Goal: Task Accomplishment & Management: Use online tool/utility

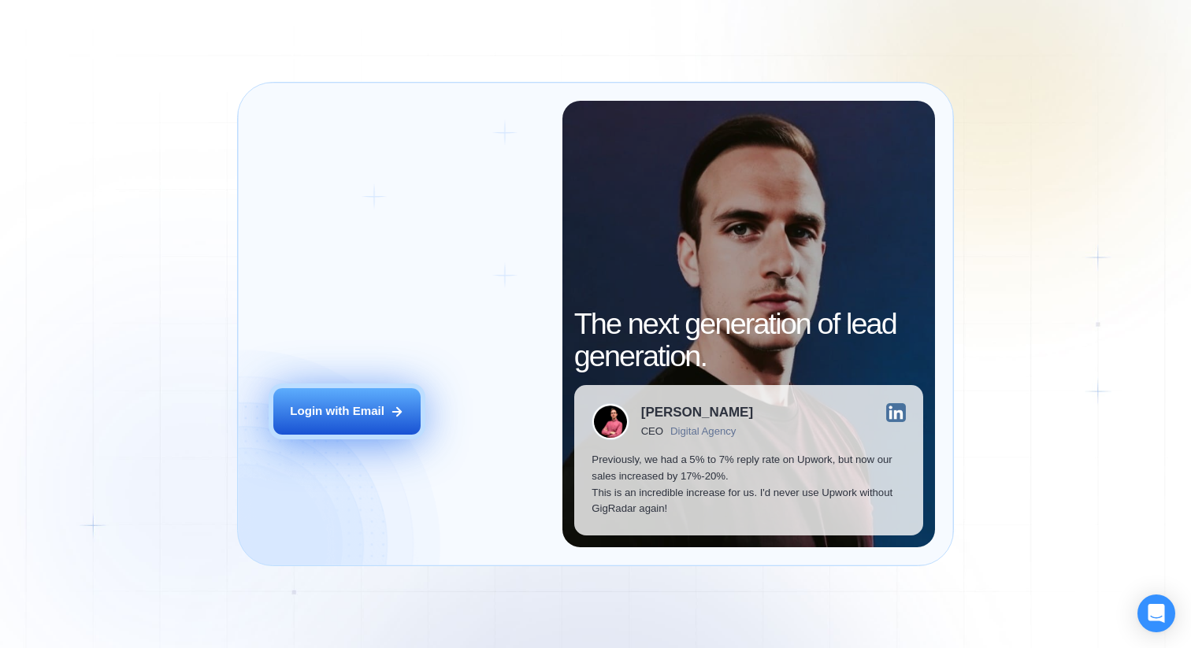
click at [391, 390] on button "Login with Email" at bounding box center [346, 411] width 147 height 46
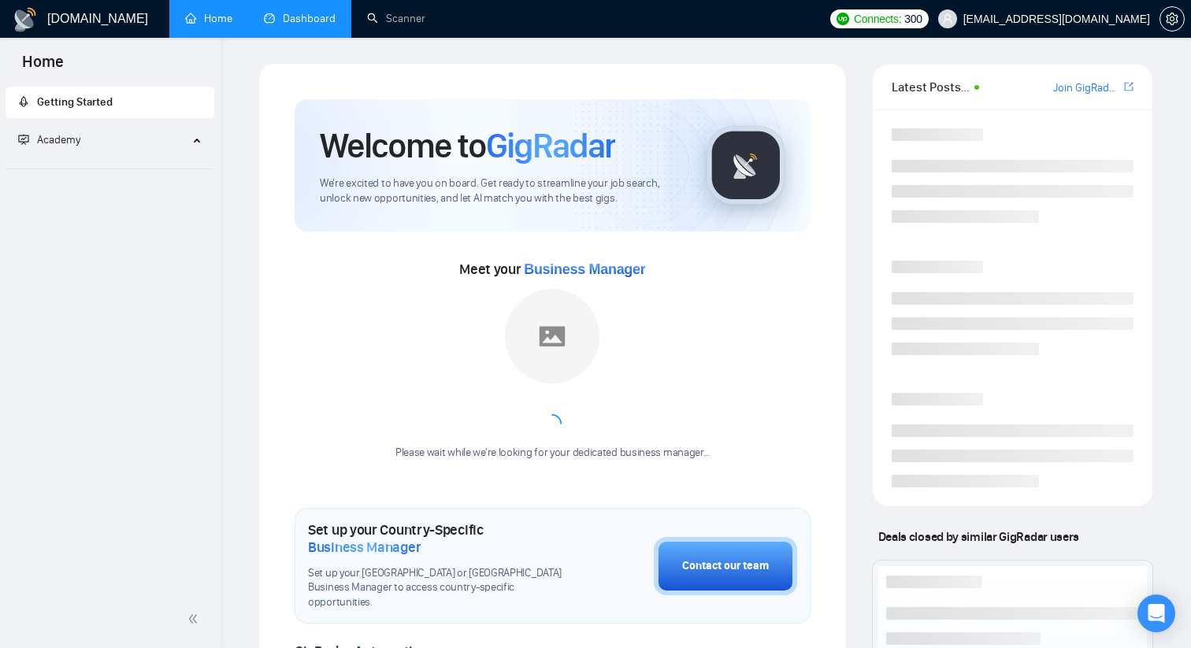
click at [313, 18] on link "Dashboard" at bounding box center [300, 18] width 72 height 13
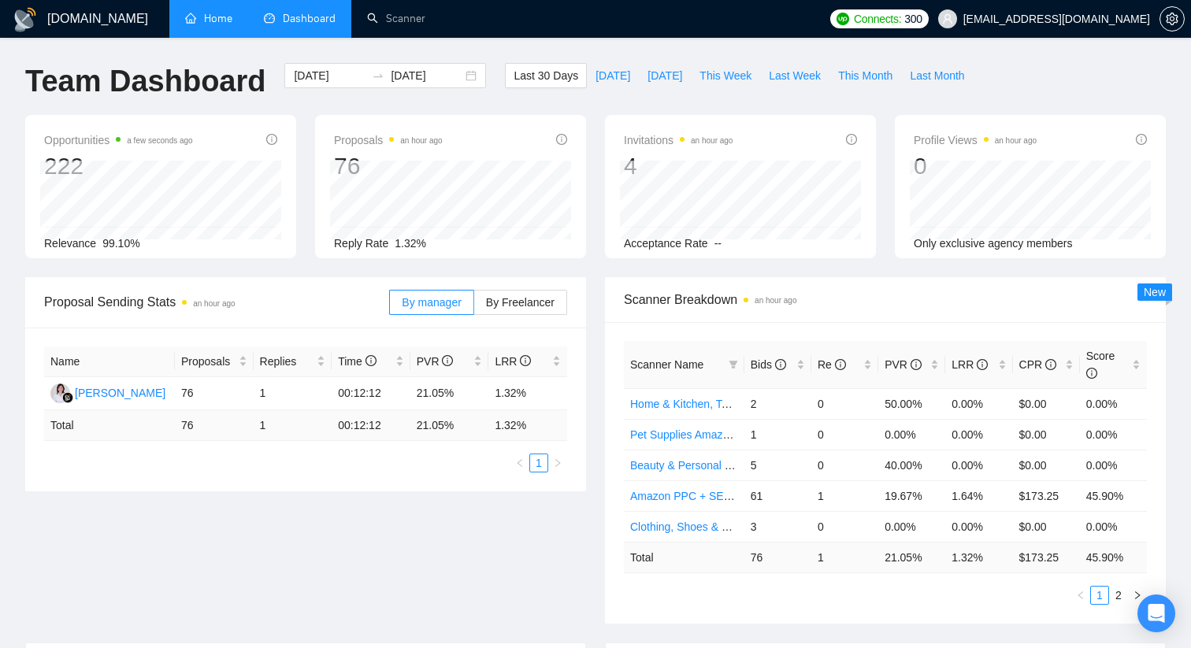
click at [231, 23] on link "Home" at bounding box center [208, 18] width 47 height 13
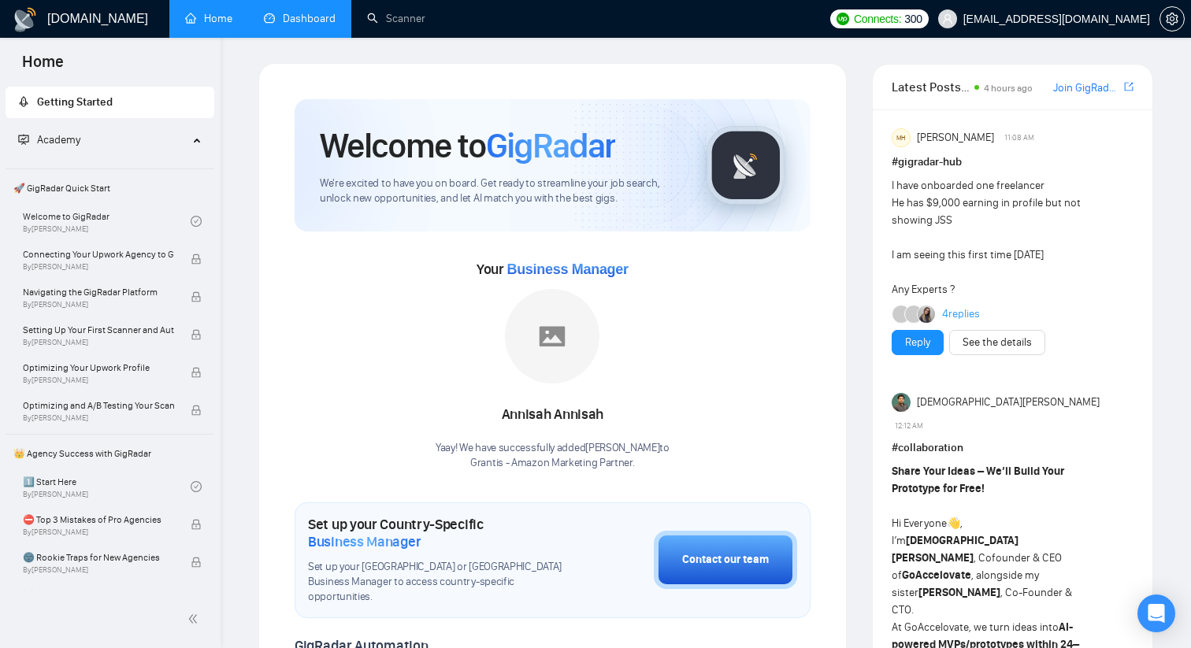
click at [296, 25] on link "Dashboard" at bounding box center [300, 18] width 72 height 13
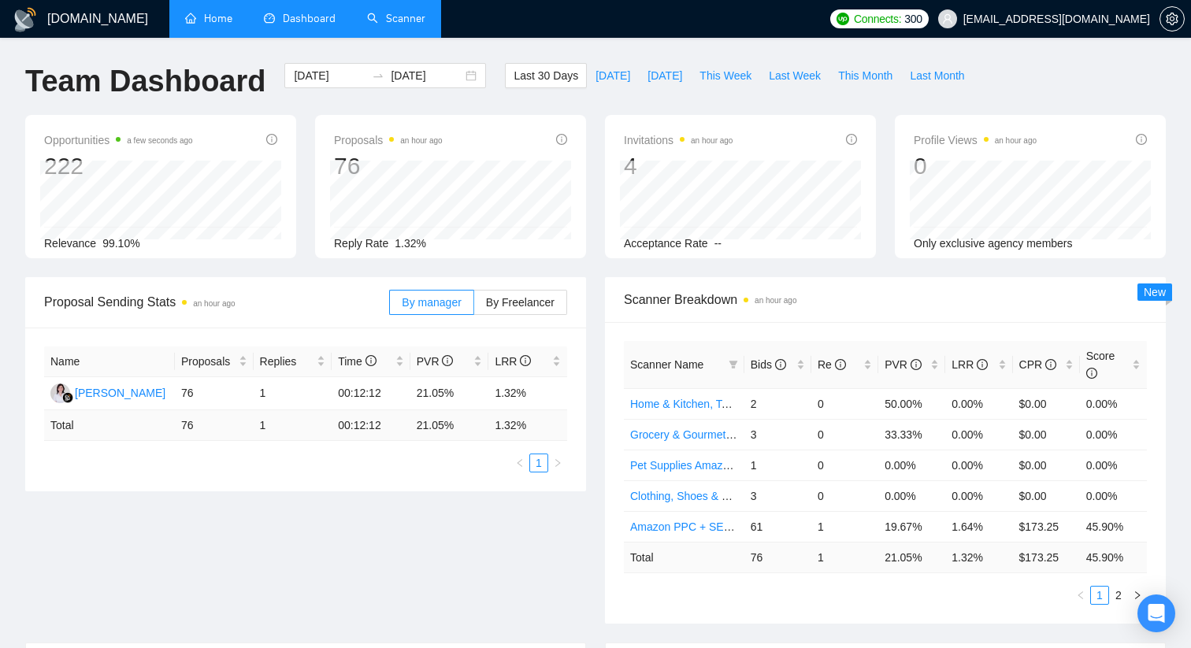
click at [380, 25] on link "Scanner" at bounding box center [396, 18] width 58 height 13
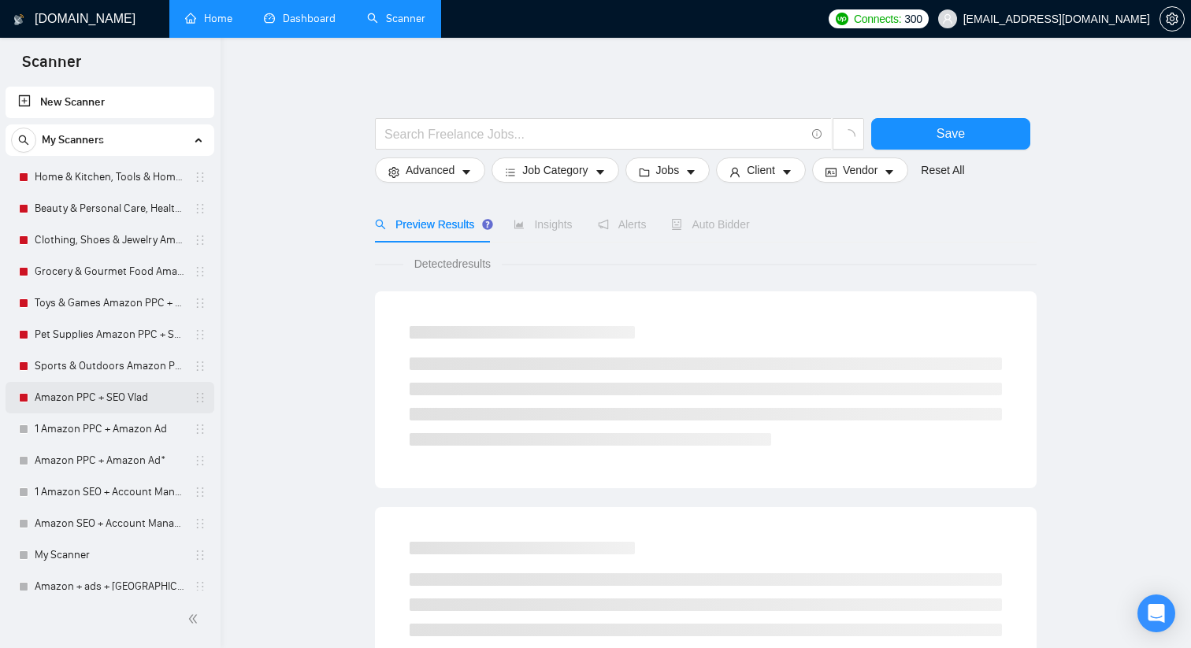
click at [118, 390] on link "Amazon PPC + SEO Vlad" at bounding box center [110, 398] width 150 height 32
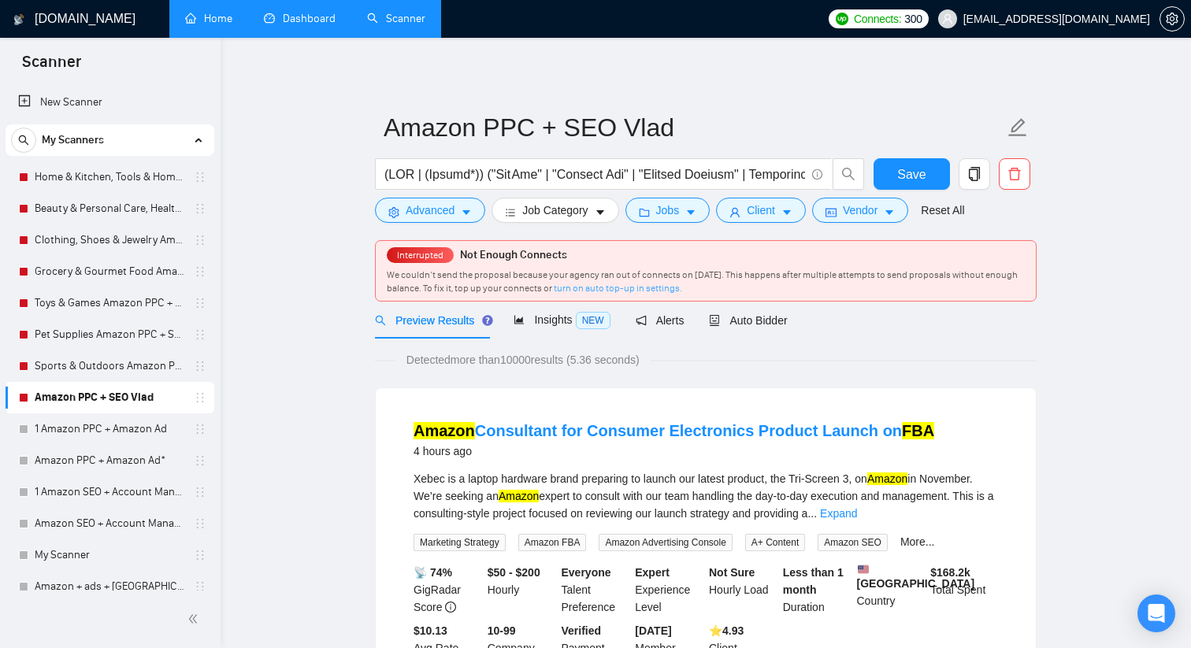
click at [623, 288] on link "turn on auto top-up in settings." at bounding box center [618, 288] width 128 height 11
click at [194, 400] on icon "holder" at bounding box center [200, 397] width 13 height 13
click at [436, 255] on span "Interrupted" at bounding box center [420, 255] width 56 height 11
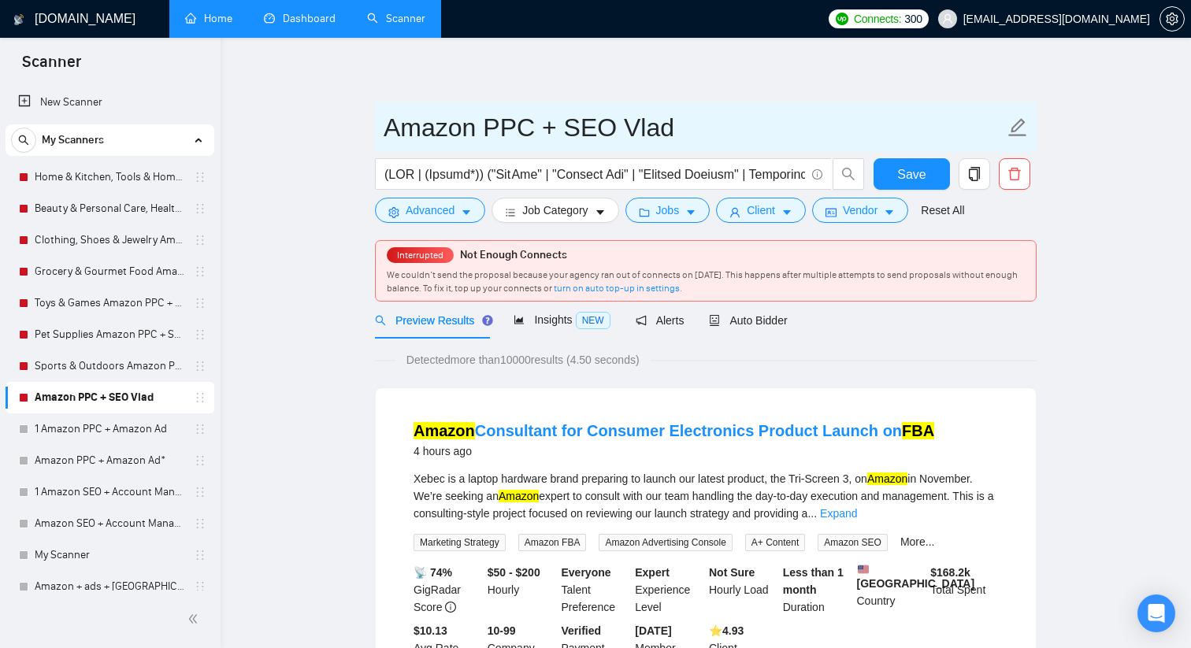
click at [1018, 124] on icon "edit" at bounding box center [1017, 127] width 20 height 20
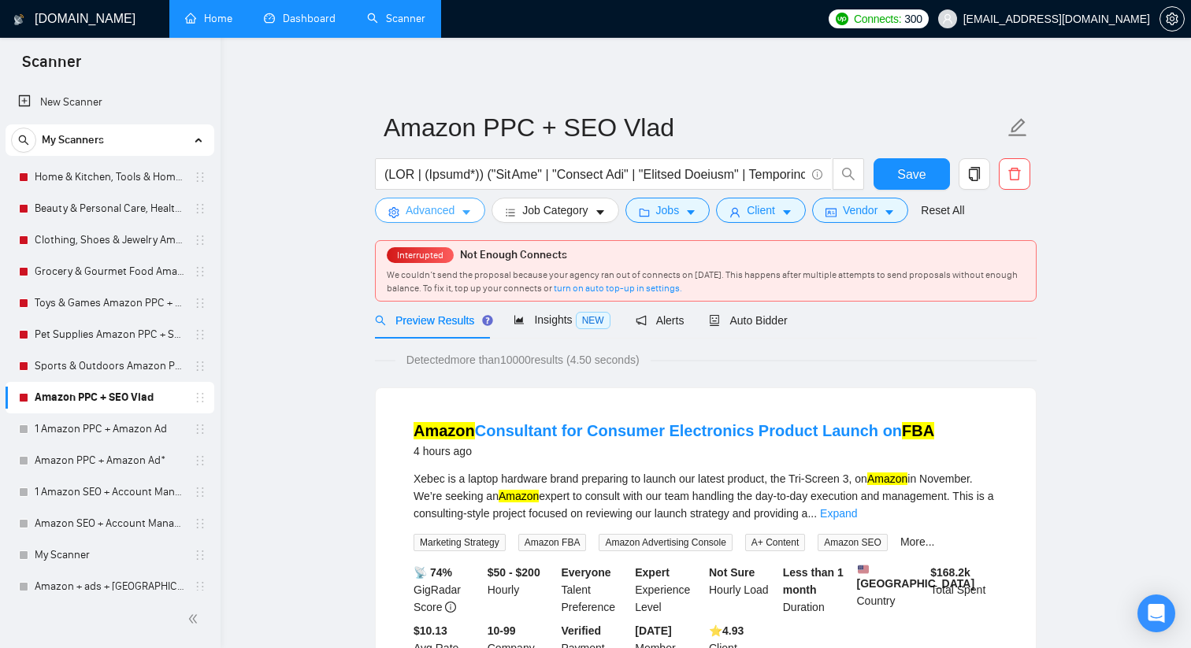
click at [469, 218] on button "Advanced" at bounding box center [430, 210] width 110 height 25
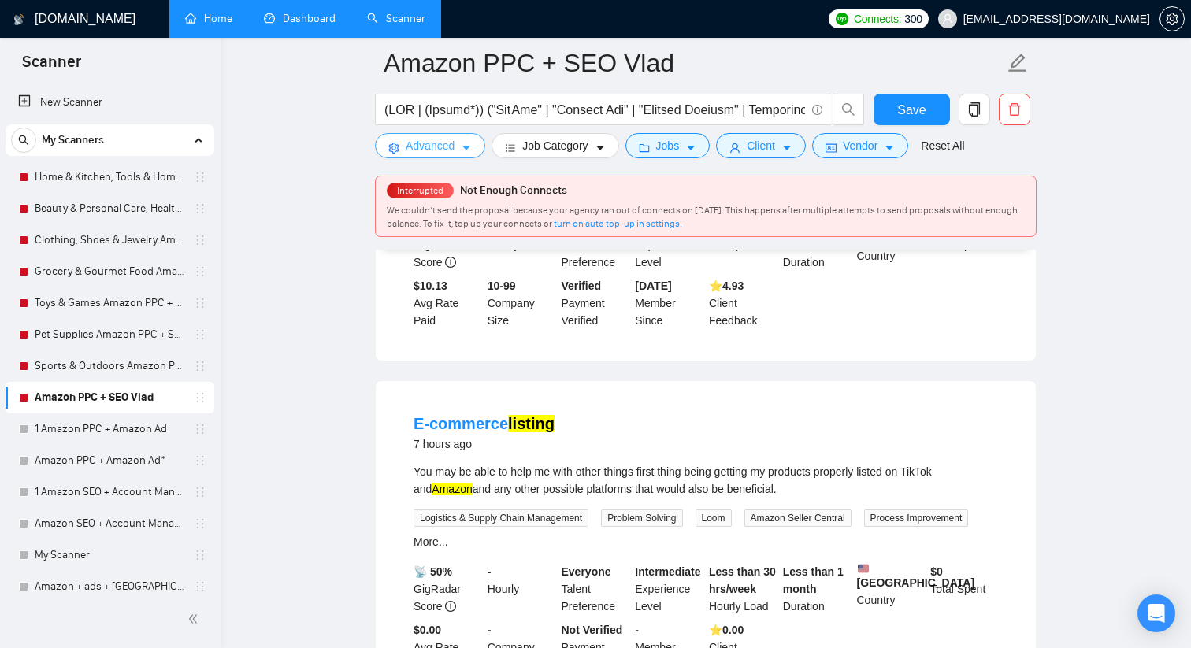
scroll to position [325, 0]
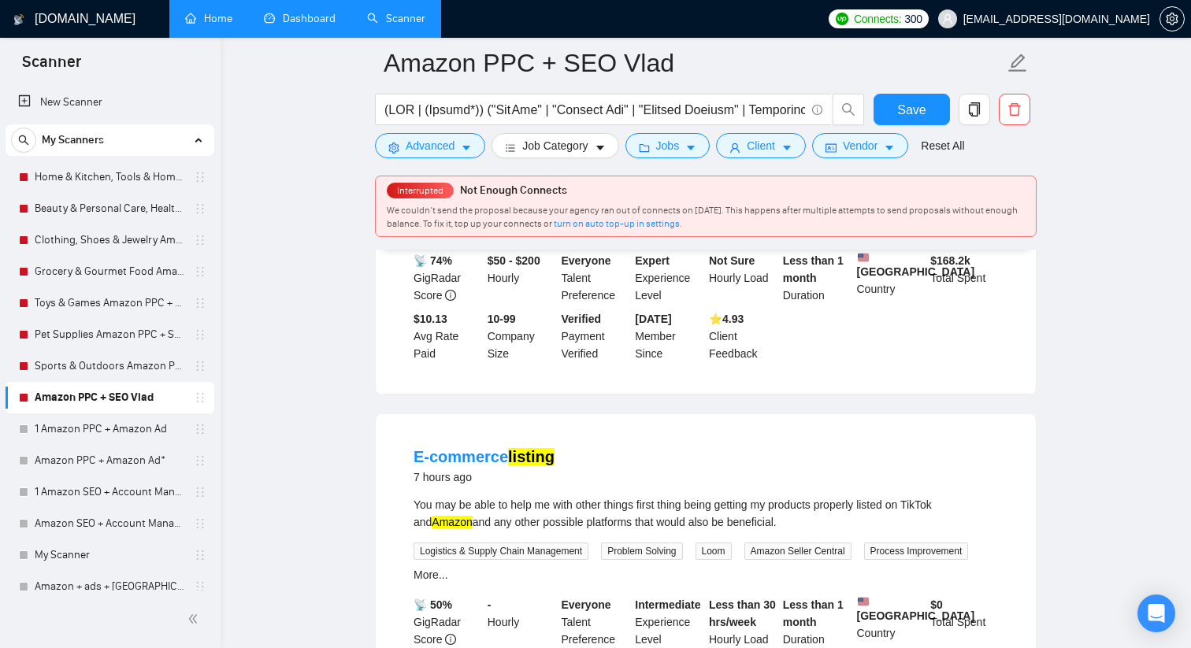
click at [116, 397] on link "Amazon PPC + SEO Vlad" at bounding box center [110, 398] width 150 height 32
click at [195, 401] on icon "holder" at bounding box center [200, 397] width 13 height 13
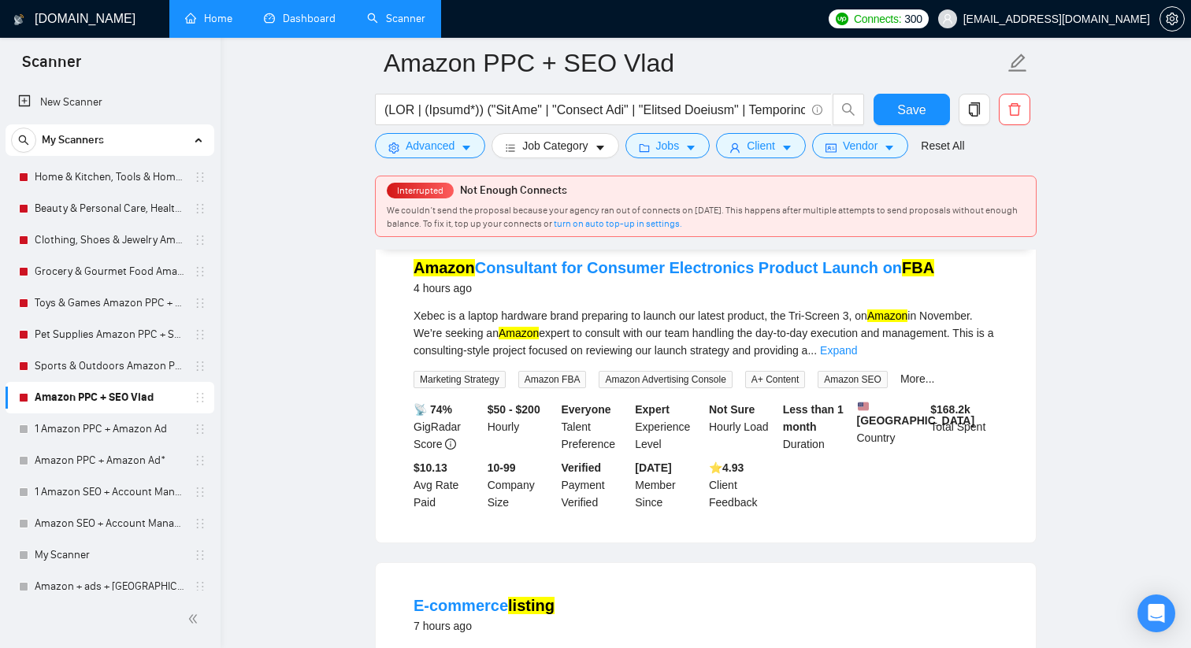
scroll to position [0, 0]
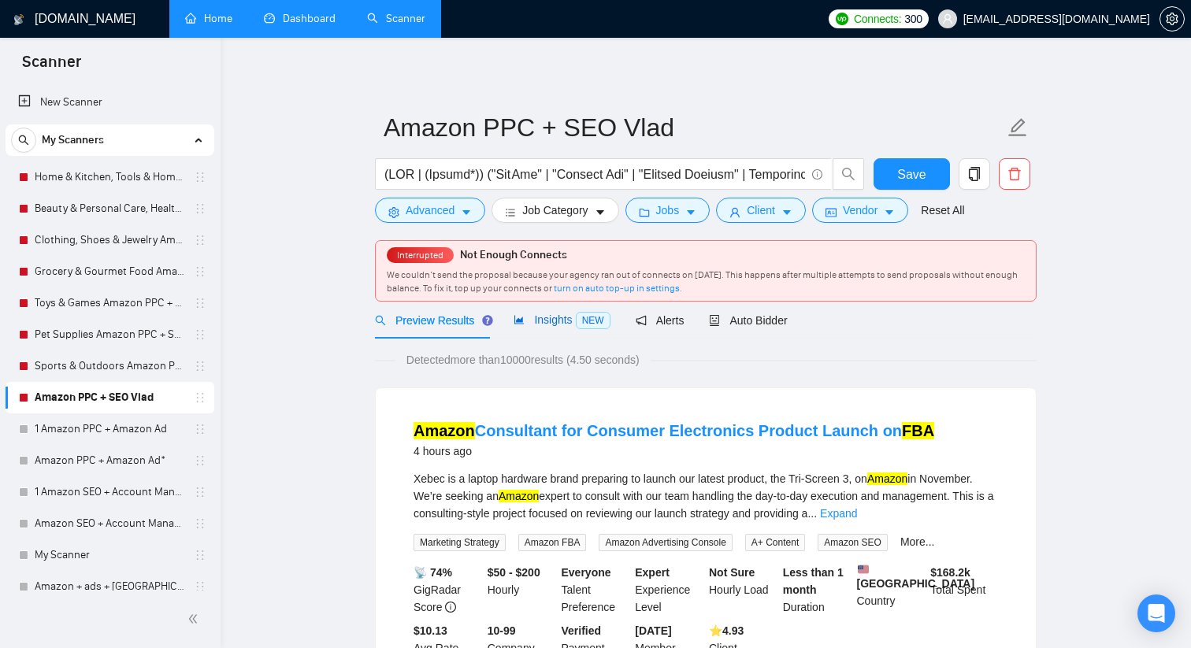
click at [550, 323] on span "Insights NEW" at bounding box center [561, 319] width 96 height 13
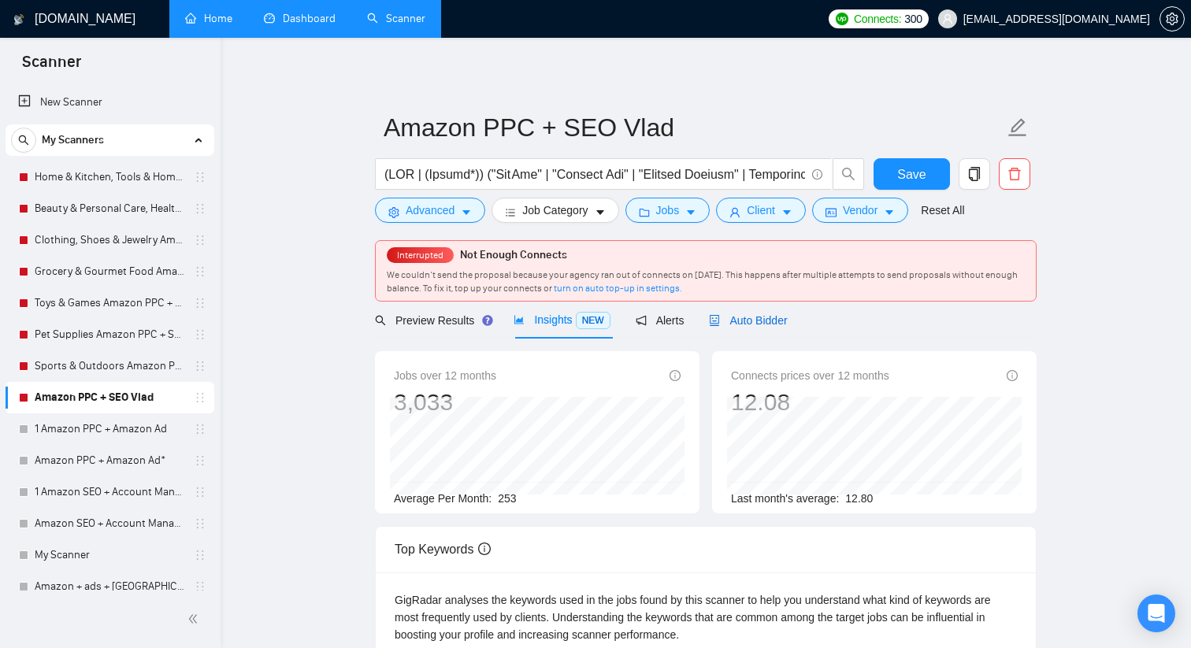
click at [739, 320] on span "Auto Bidder" at bounding box center [748, 320] width 78 height 13
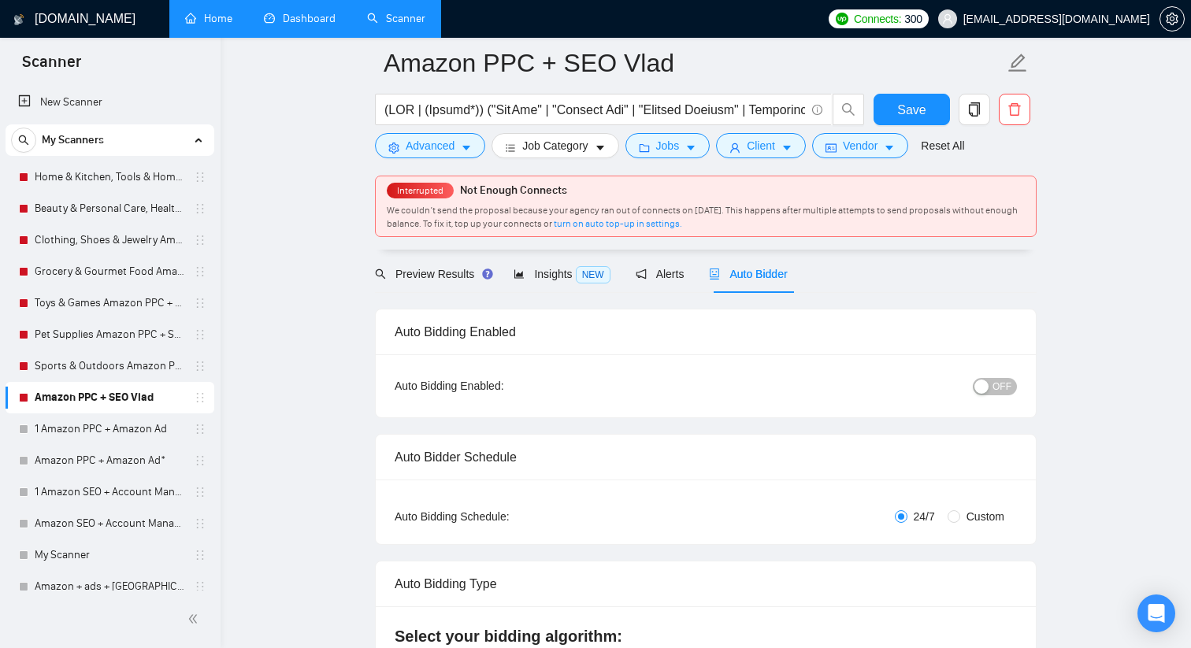
scroll to position [80, 0]
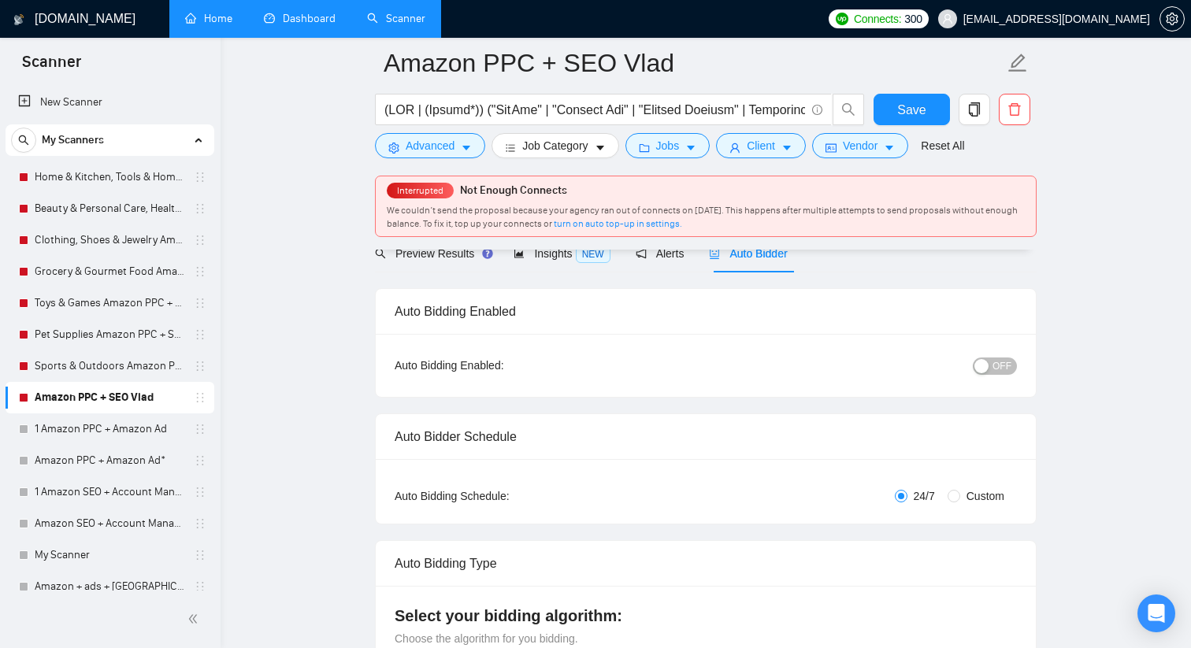
click at [990, 365] on button "OFF" at bounding box center [995, 366] width 44 height 17
click at [914, 108] on span "Save" at bounding box center [911, 110] width 28 height 20
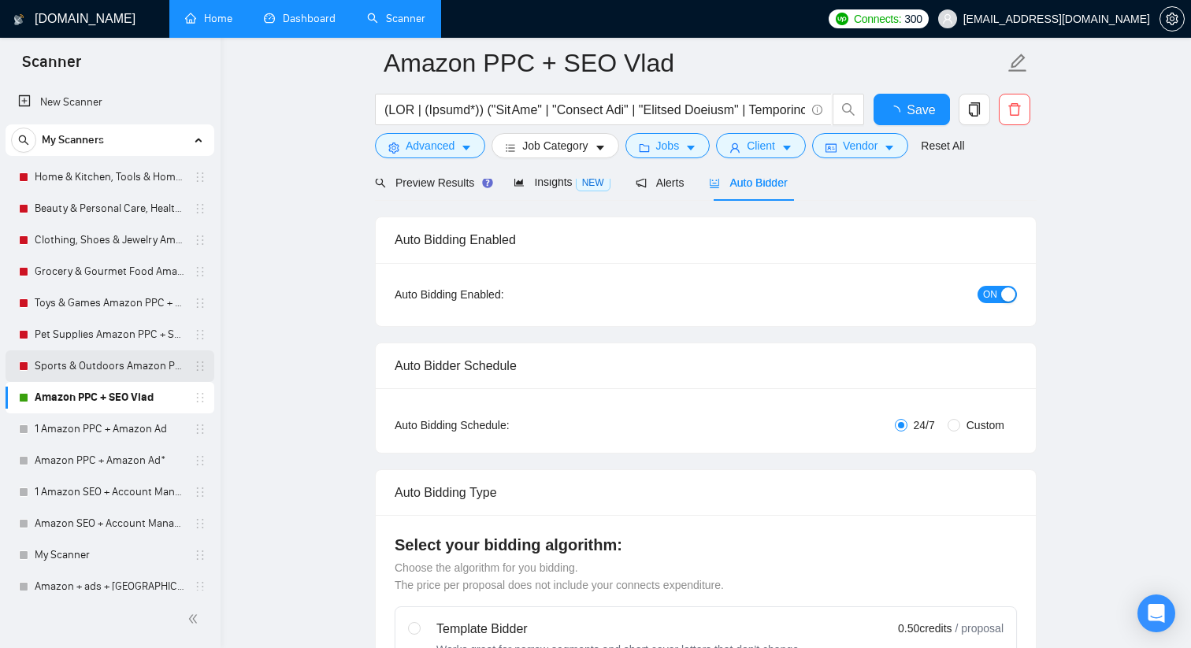
click at [100, 361] on link "Sports & Outdoors Amazon PPC + SEO Vlad" at bounding box center [110, 366] width 150 height 32
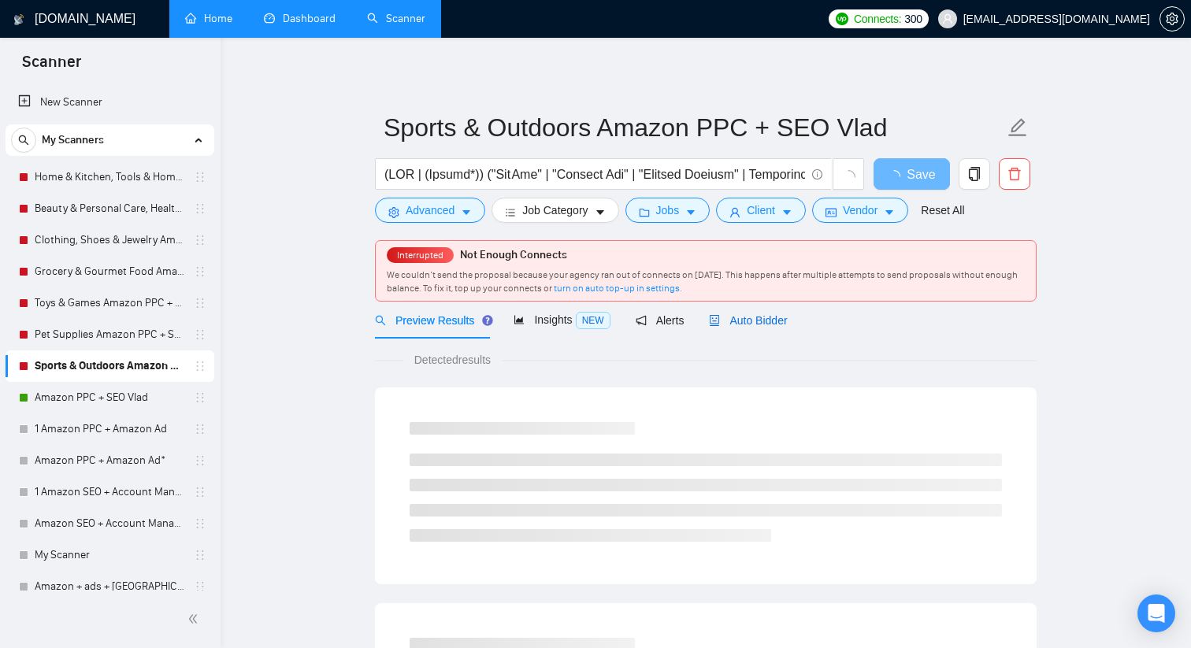
click at [740, 323] on span "Auto Bidder" at bounding box center [748, 320] width 78 height 13
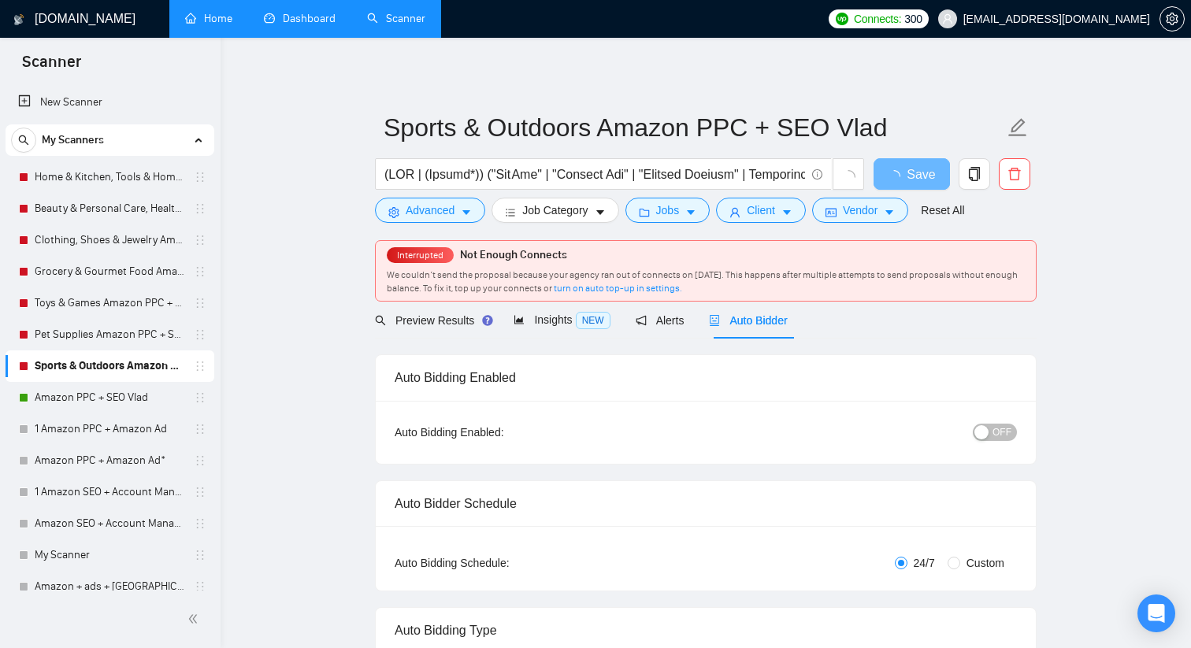
click at [997, 437] on span "OFF" at bounding box center [1001, 432] width 19 height 17
click at [906, 181] on span "Save" at bounding box center [911, 175] width 28 height 20
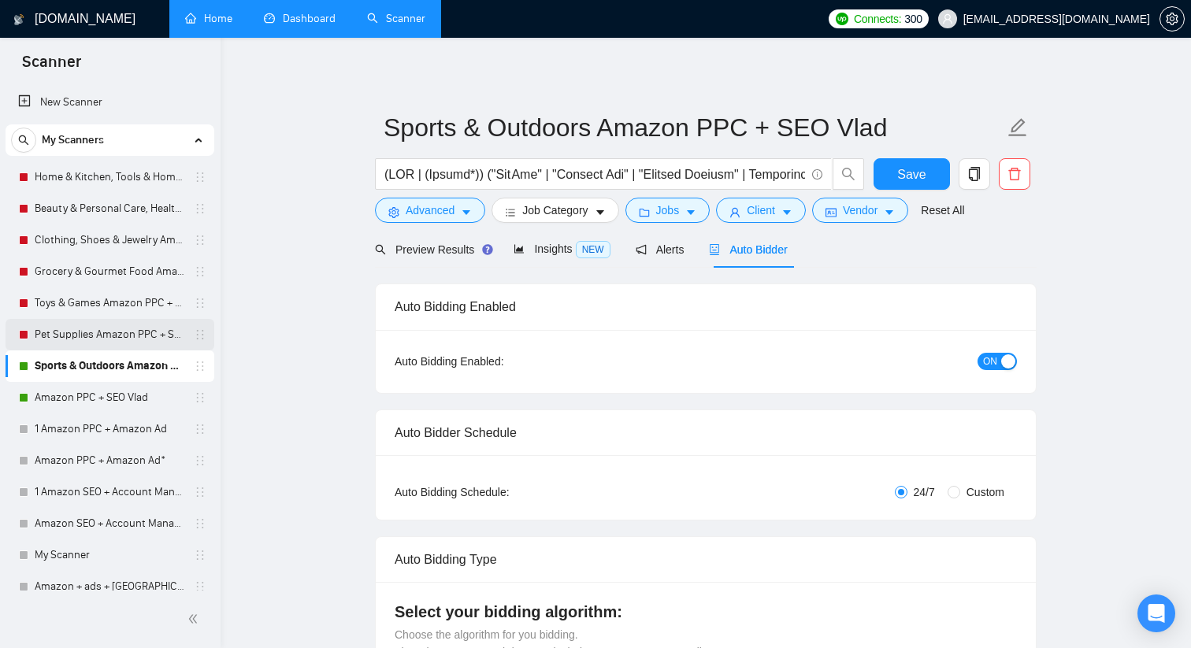
click at [119, 329] on link "Pet Supplies Amazon PPC + SEO Vlad" at bounding box center [110, 335] width 150 height 32
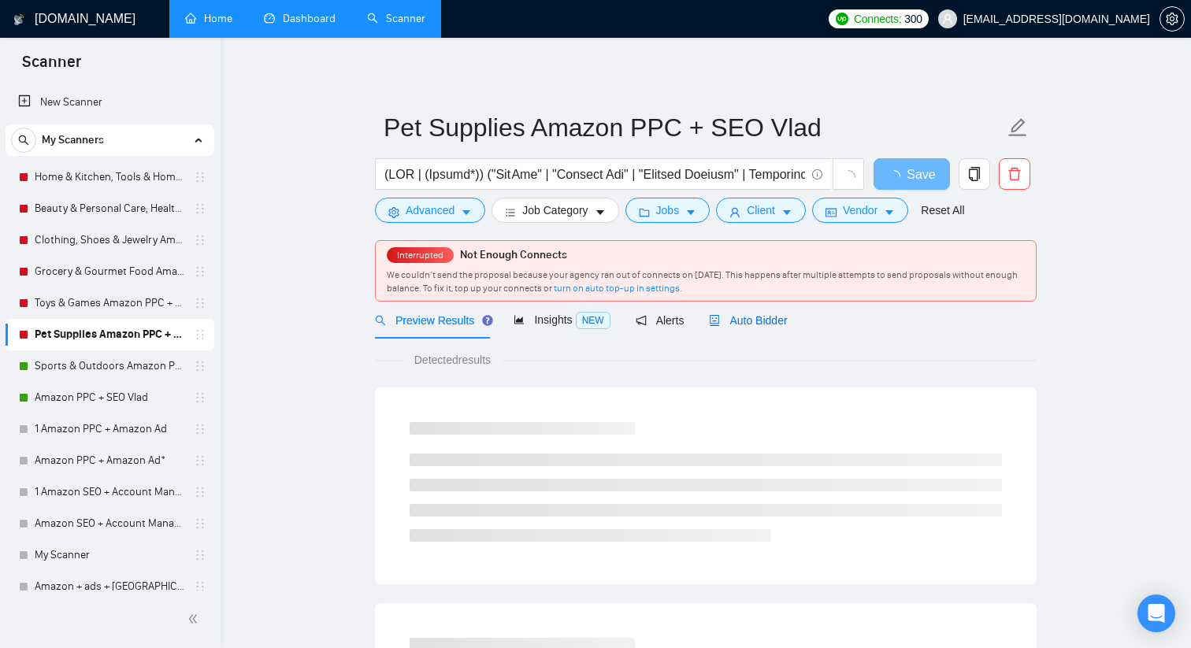
click at [752, 321] on span "Auto Bidder" at bounding box center [748, 320] width 78 height 13
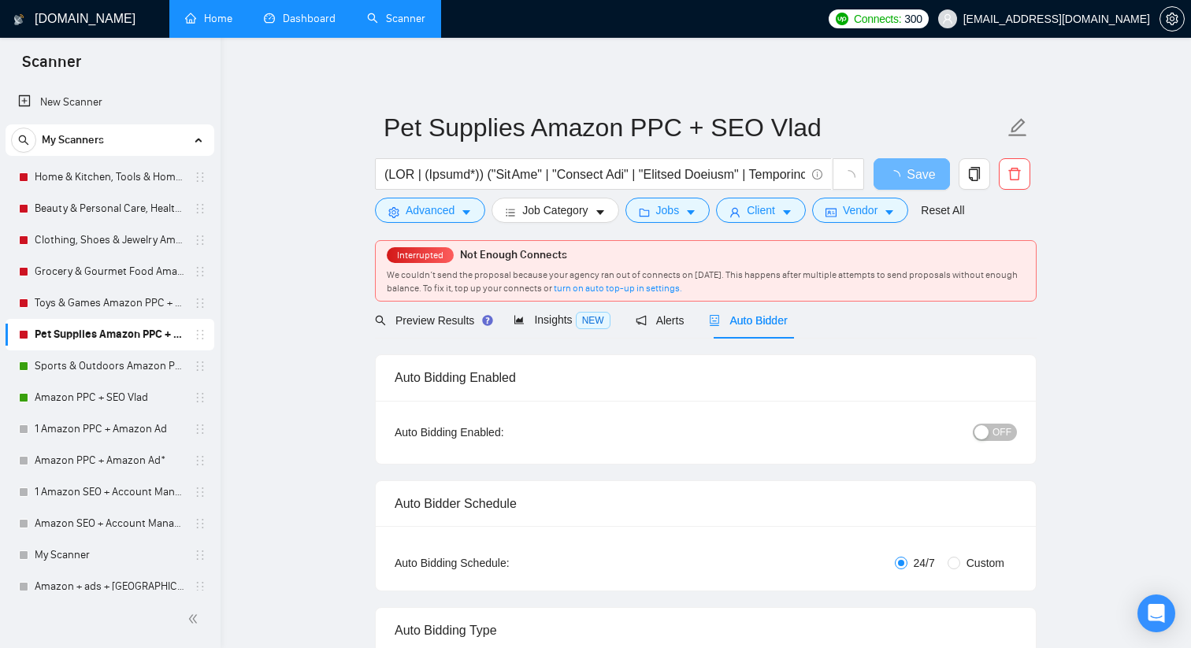
click at [1009, 439] on span "OFF" at bounding box center [1001, 432] width 19 height 17
click at [115, 302] on link "Toys & Games Amazon PPC + SEO Vlad" at bounding box center [110, 303] width 150 height 32
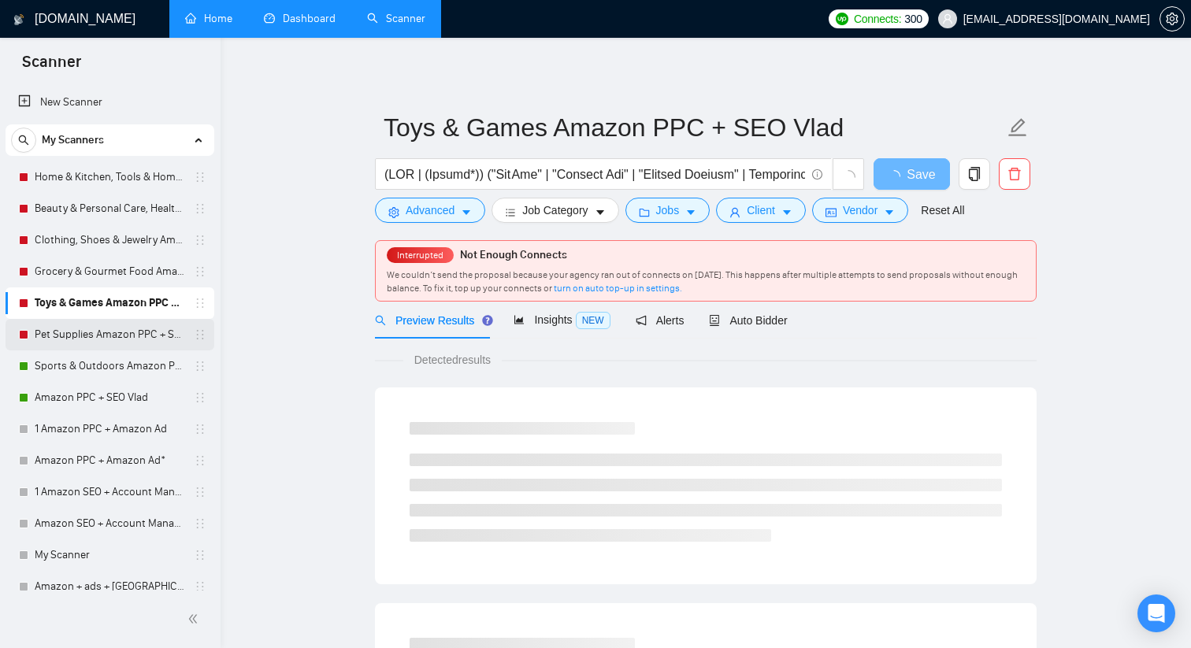
click at [130, 334] on link "Pet Supplies Amazon PPC + SEO Vlad" at bounding box center [110, 335] width 150 height 32
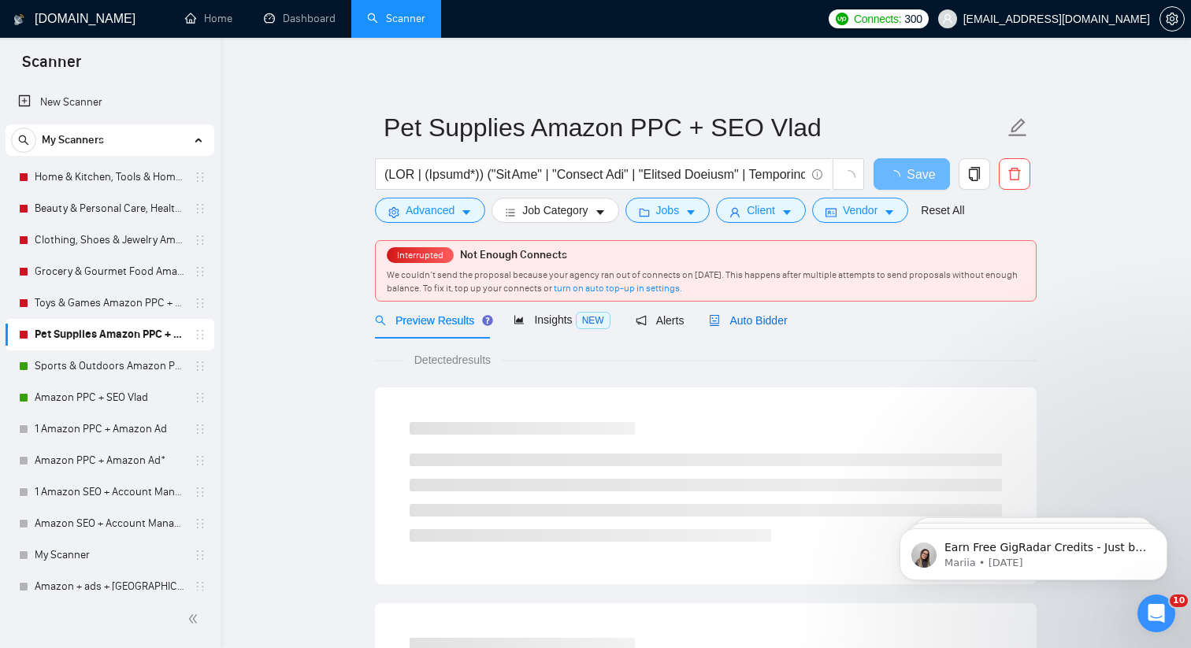
click at [756, 313] on div "Auto Bidder" at bounding box center [748, 320] width 78 height 17
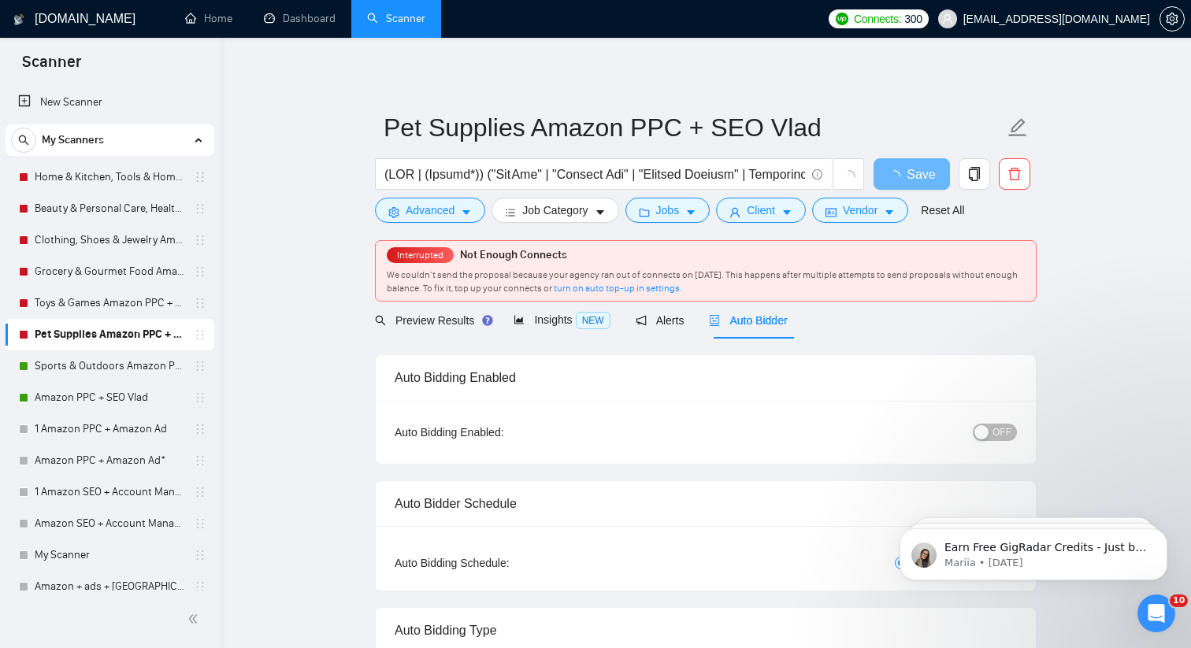
click at [997, 432] on span "OFF" at bounding box center [1001, 432] width 19 height 17
click at [909, 184] on span "Save" at bounding box center [911, 175] width 28 height 20
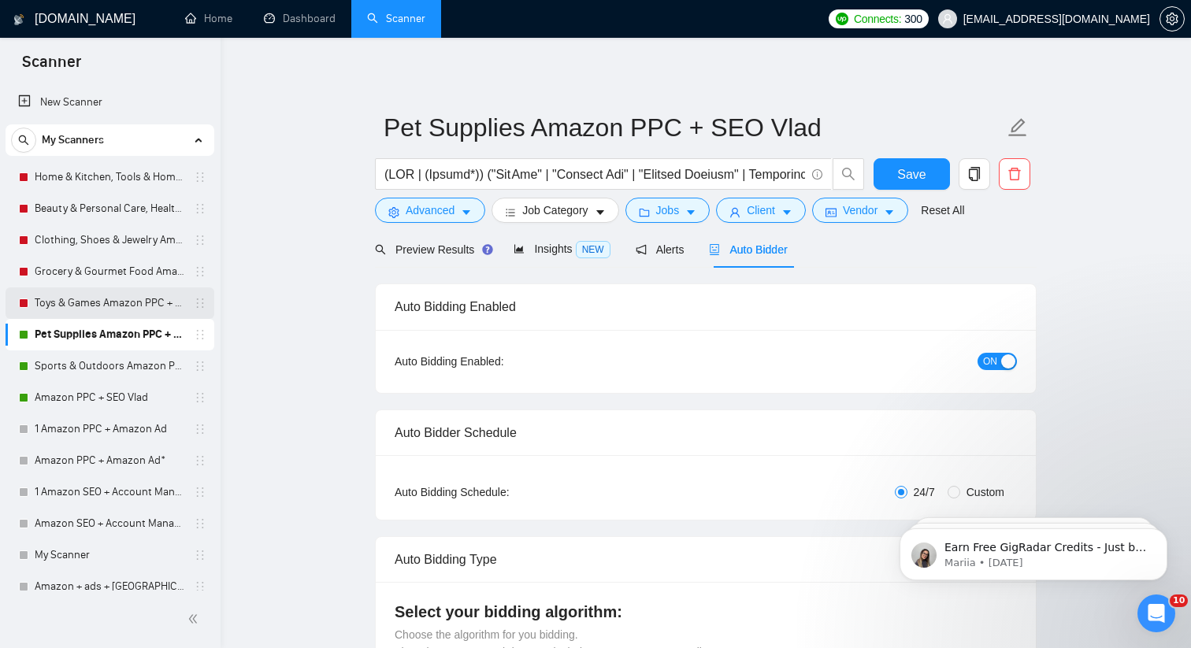
click at [118, 301] on link "Toys & Games Amazon PPC + SEO Vlad" at bounding box center [110, 303] width 150 height 32
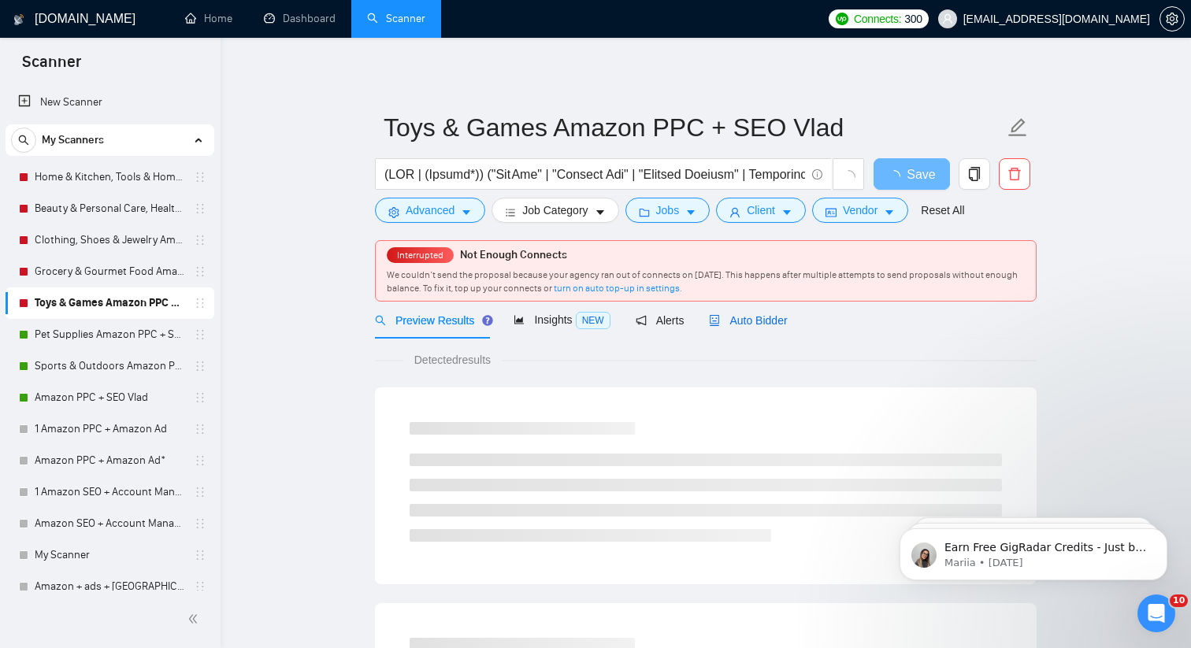
click at [766, 326] on span "Auto Bidder" at bounding box center [748, 320] width 78 height 13
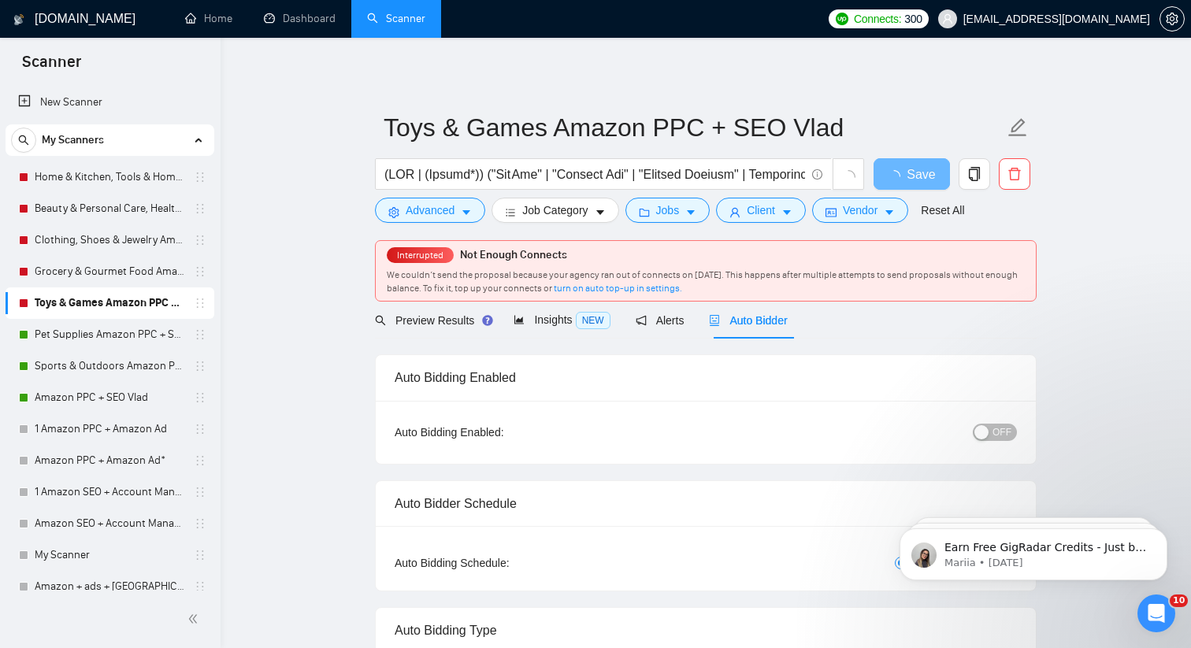
click at [987, 429] on div "button" at bounding box center [981, 432] width 14 height 14
click at [910, 182] on span "Save" at bounding box center [911, 175] width 28 height 20
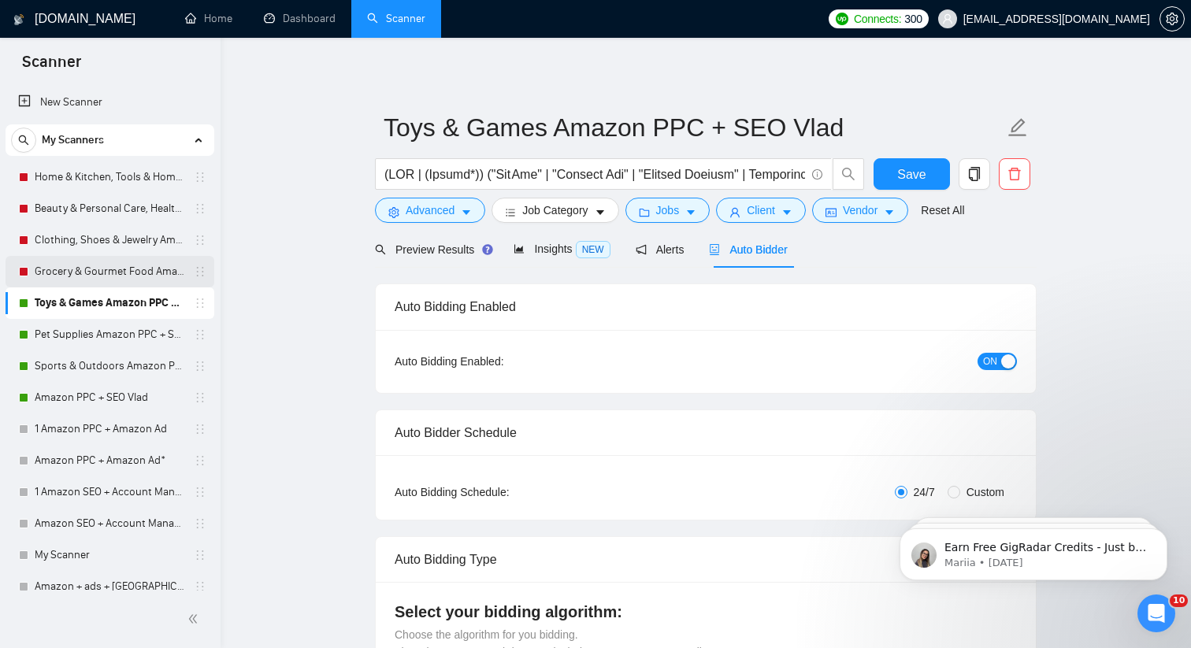
click at [120, 269] on link "Grocery & Gourmet Food Amazon PPC + SEO Vlad" at bounding box center [110, 272] width 150 height 32
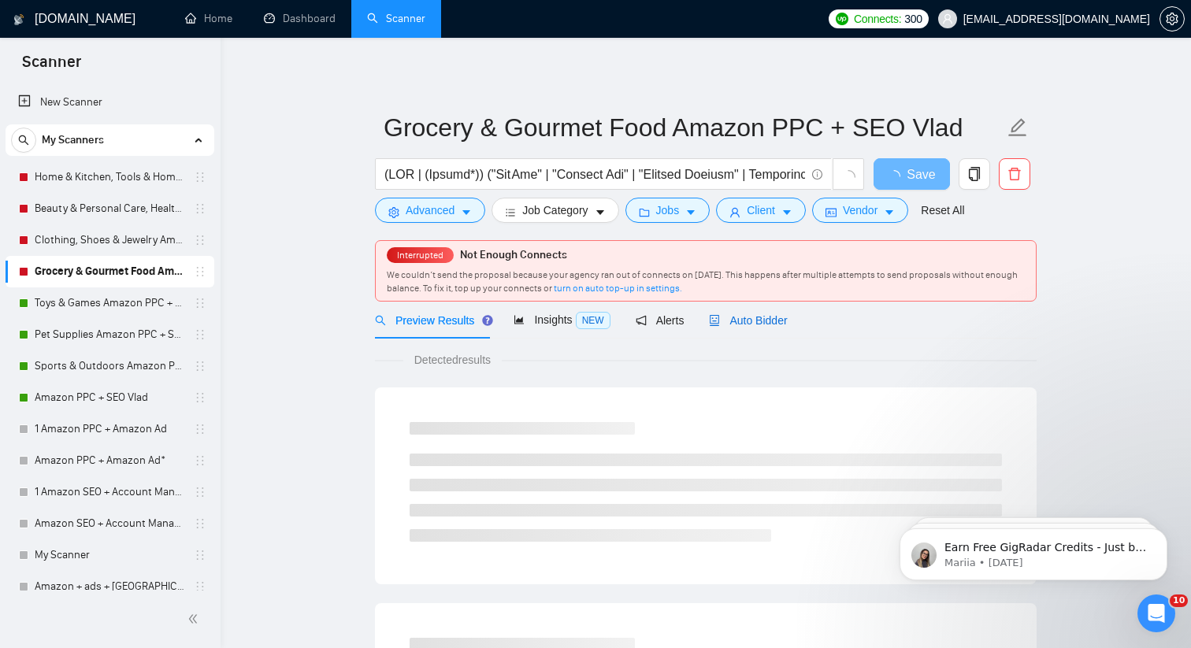
click at [769, 315] on span "Auto Bidder" at bounding box center [748, 320] width 78 height 13
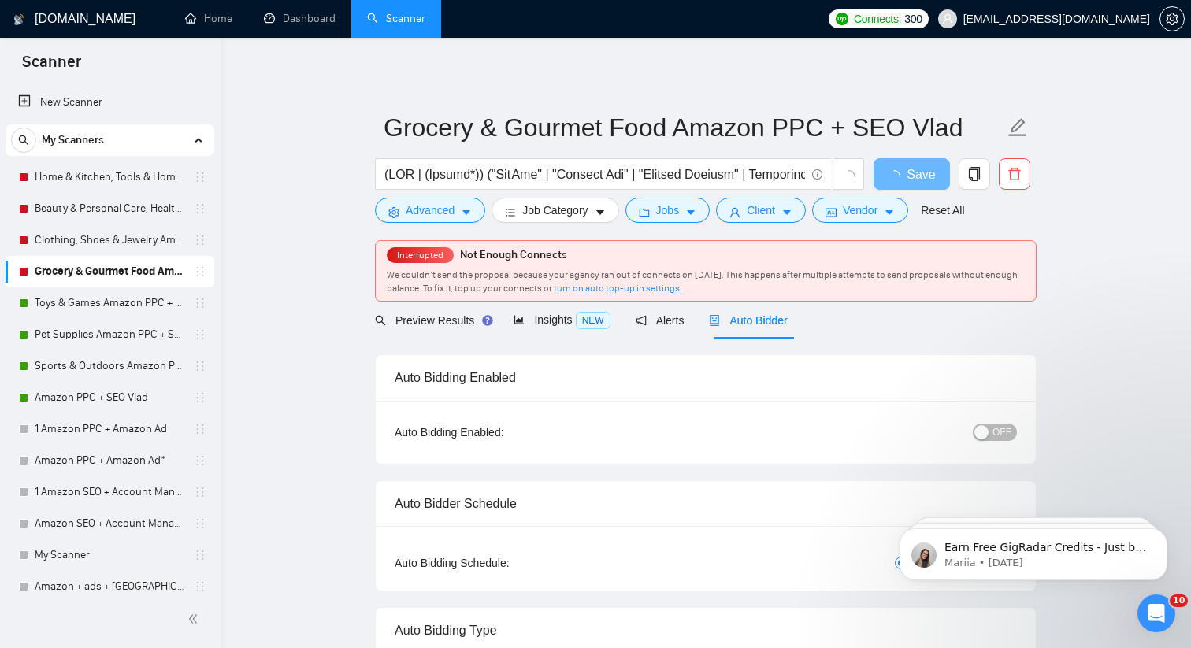
click at [998, 430] on span "OFF" at bounding box center [1001, 432] width 19 height 17
click at [915, 176] on span "Save" at bounding box center [911, 175] width 28 height 20
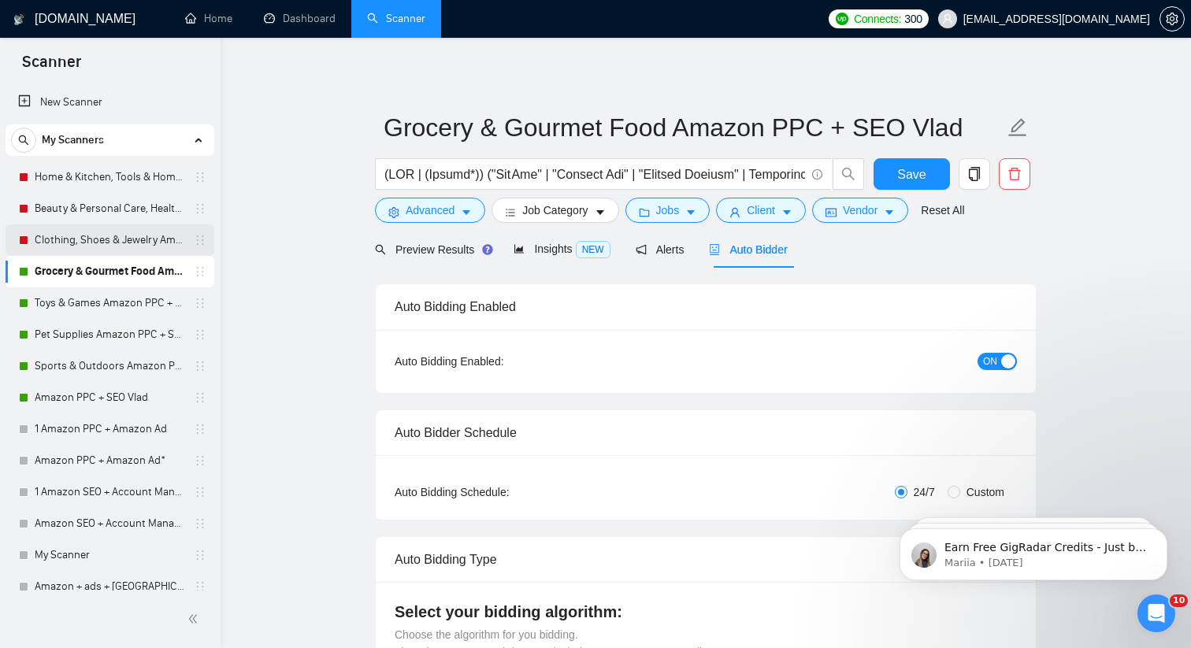
click at [140, 247] on link "Clothing, Shoes & Jewelry Amazon PPC + SEO Vlad" at bounding box center [110, 240] width 150 height 32
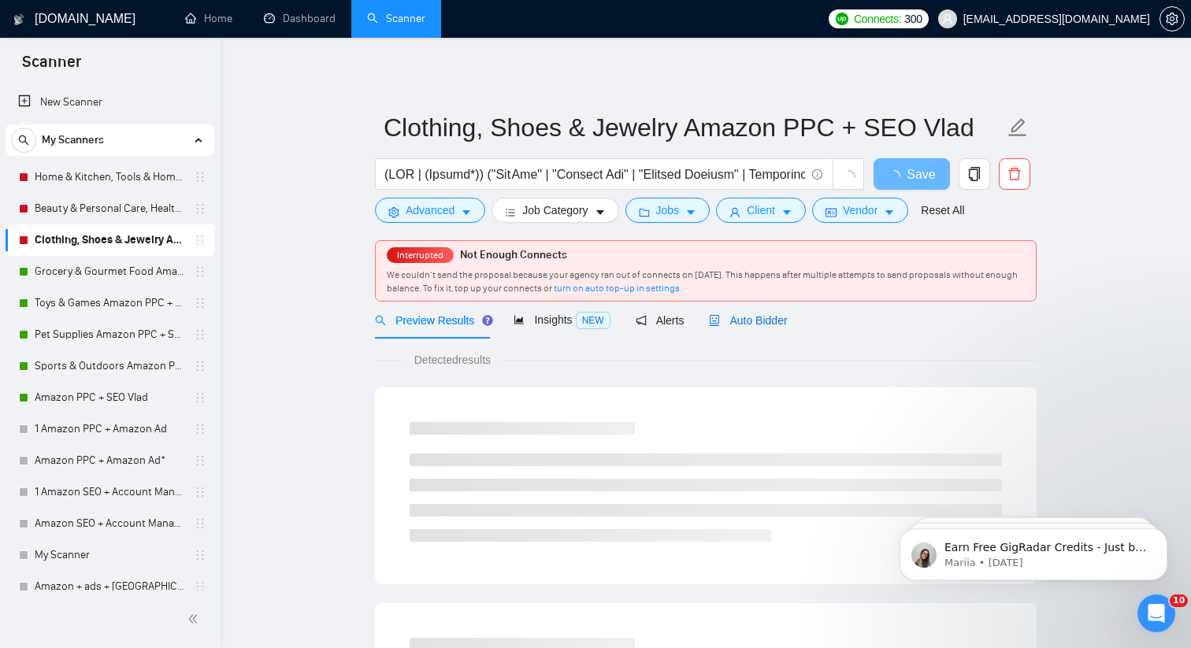
click at [755, 317] on span "Auto Bidder" at bounding box center [748, 320] width 78 height 13
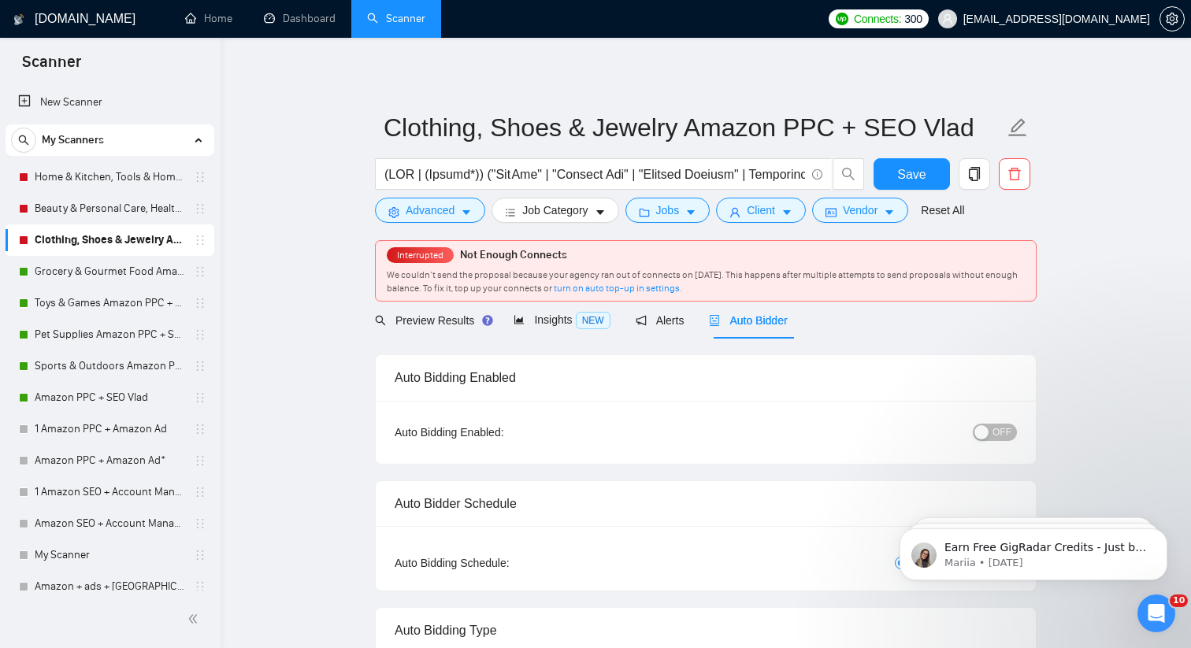
click at [987, 430] on div "button" at bounding box center [981, 432] width 14 height 14
click at [895, 172] on button "Save" at bounding box center [911, 174] width 76 height 32
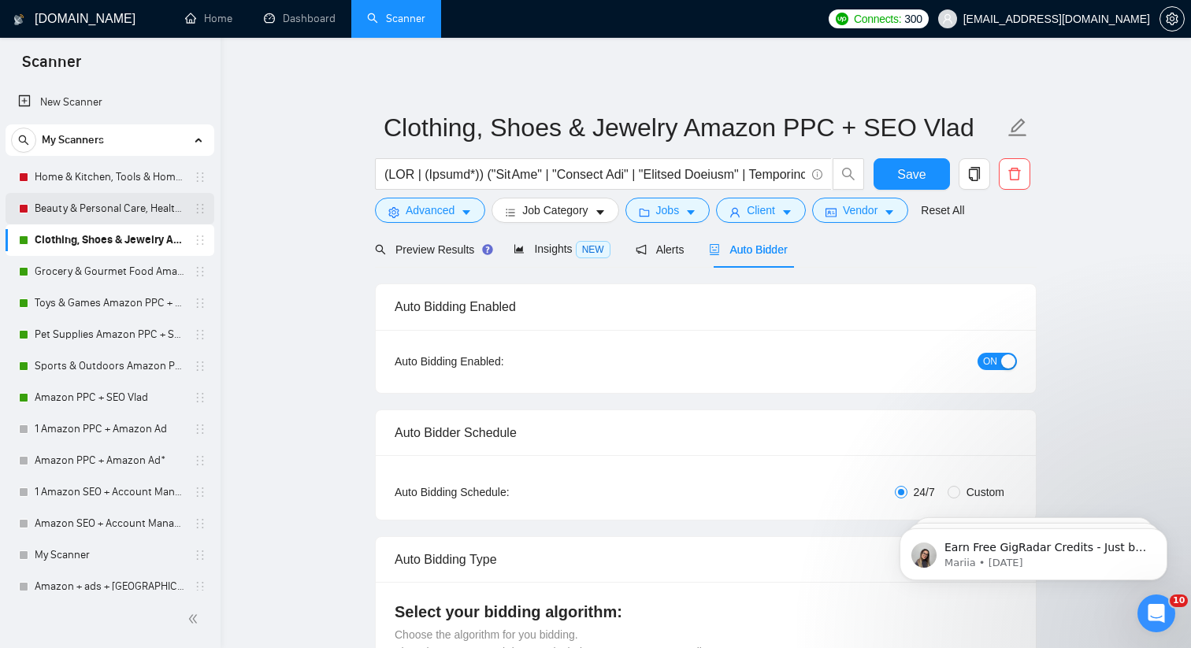
click at [117, 213] on link "Beauty & Personal Care, Health, Household & Baby Care Amazon PPC + SEO Vlad" at bounding box center [110, 209] width 150 height 32
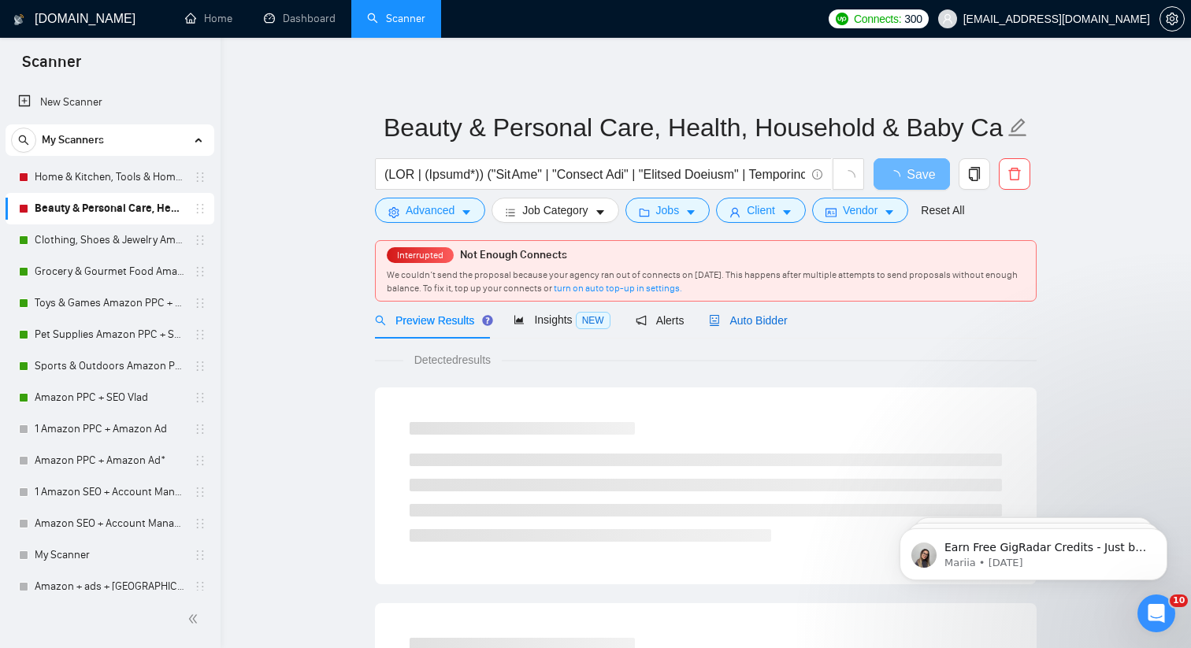
click at [745, 324] on span "Auto Bidder" at bounding box center [748, 320] width 78 height 13
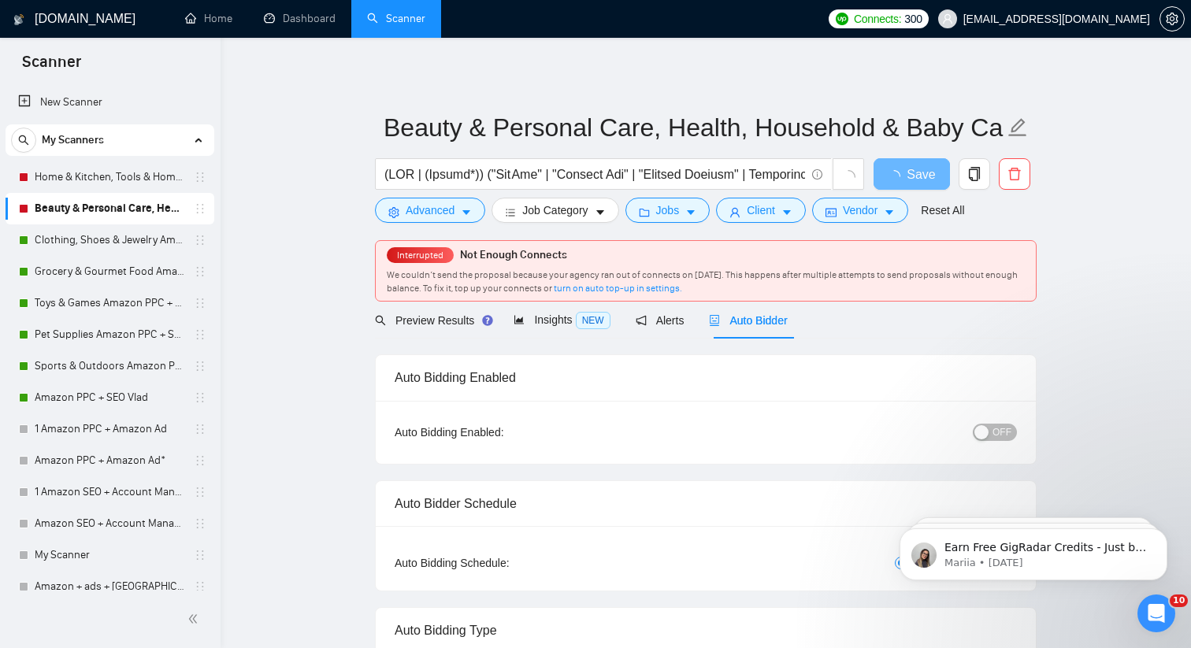
click at [1002, 438] on span "OFF" at bounding box center [1001, 432] width 19 height 17
click at [884, 166] on button "Save" at bounding box center [911, 174] width 76 height 32
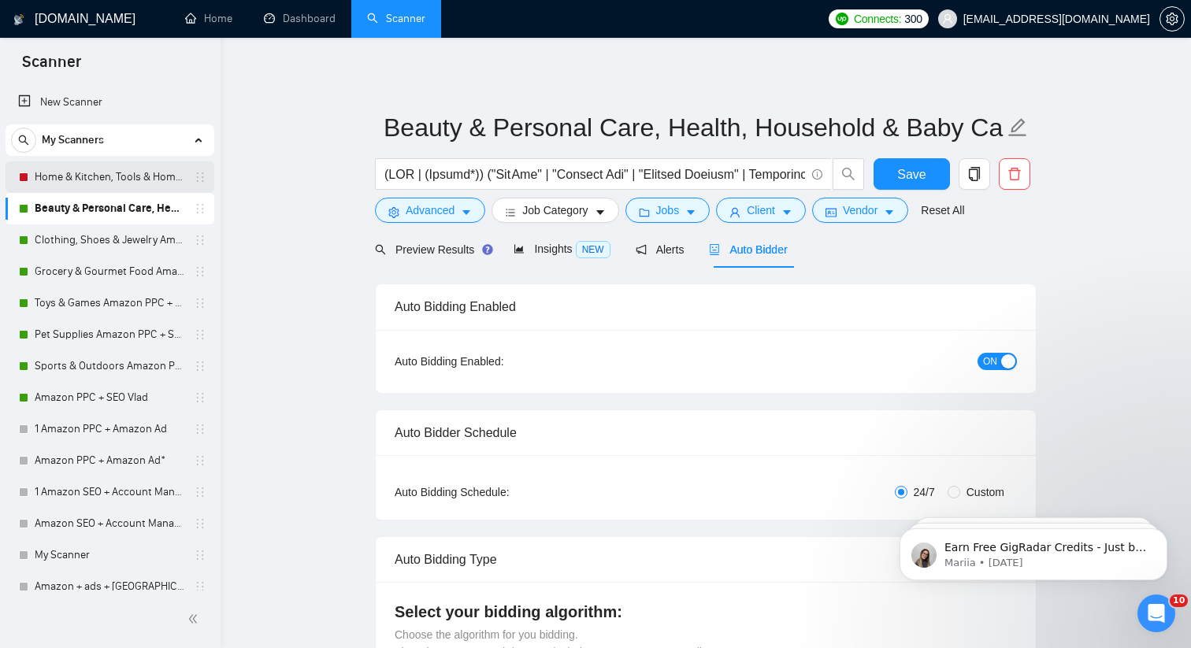
click at [132, 180] on link "Home & Kitchen, Tools & Home Improvemen Amazon PPC + SEO Vlad" at bounding box center [110, 177] width 150 height 32
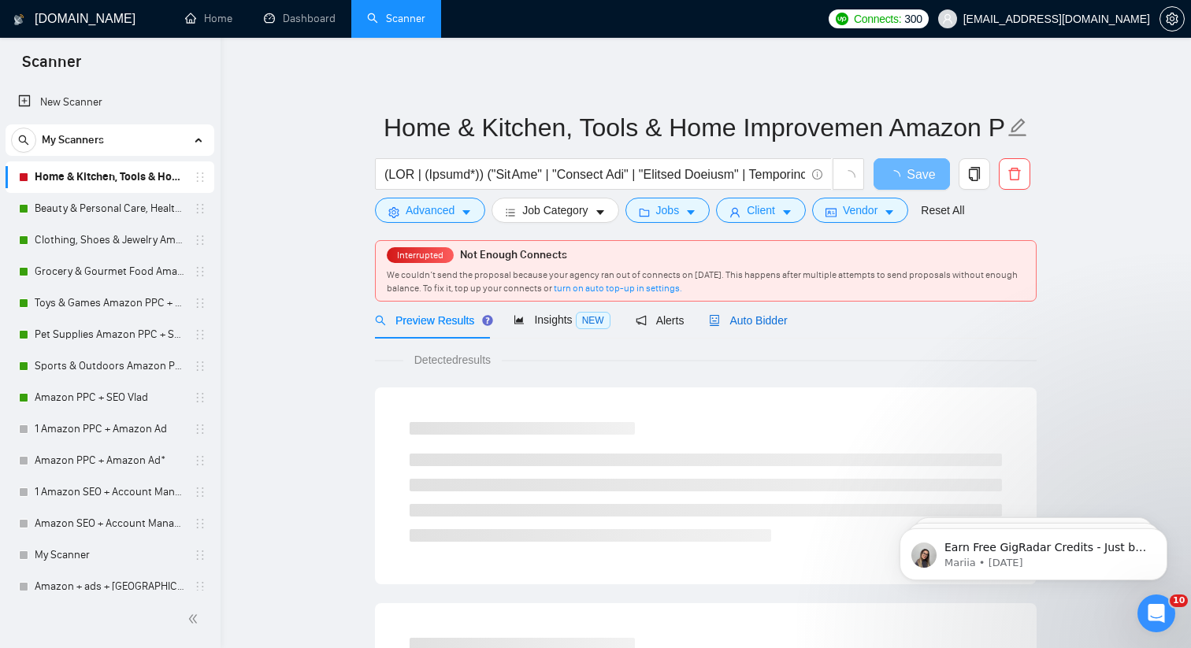
click at [765, 323] on span "Auto Bidder" at bounding box center [748, 320] width 78 height 13
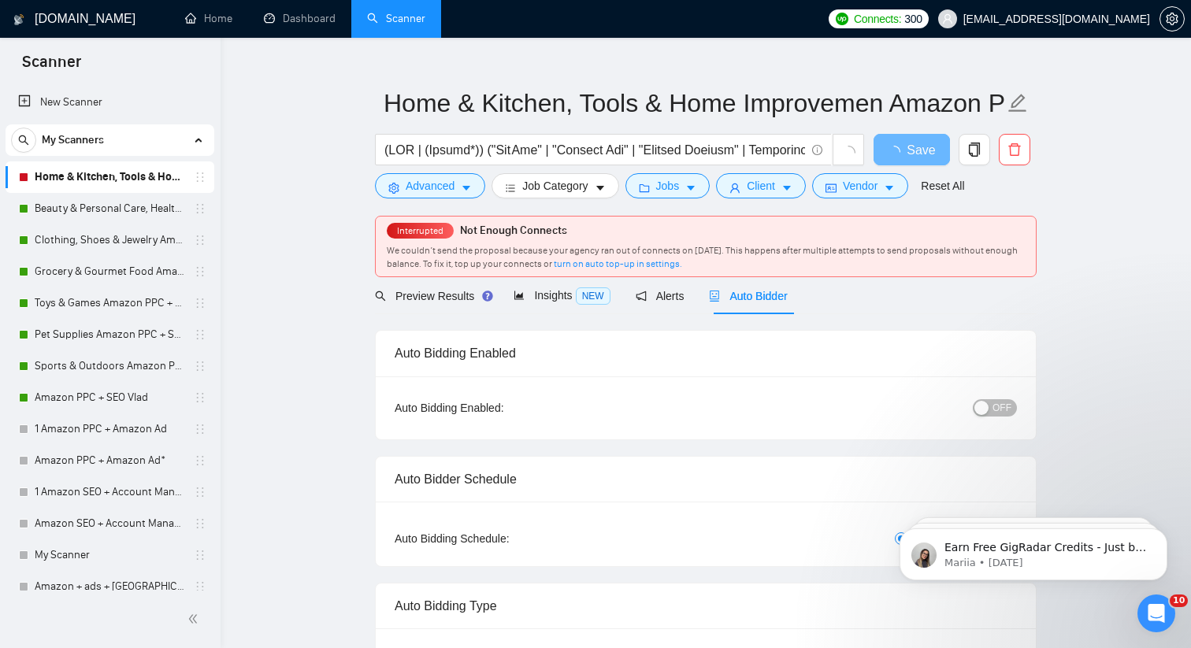
scroll to position [70, 0]
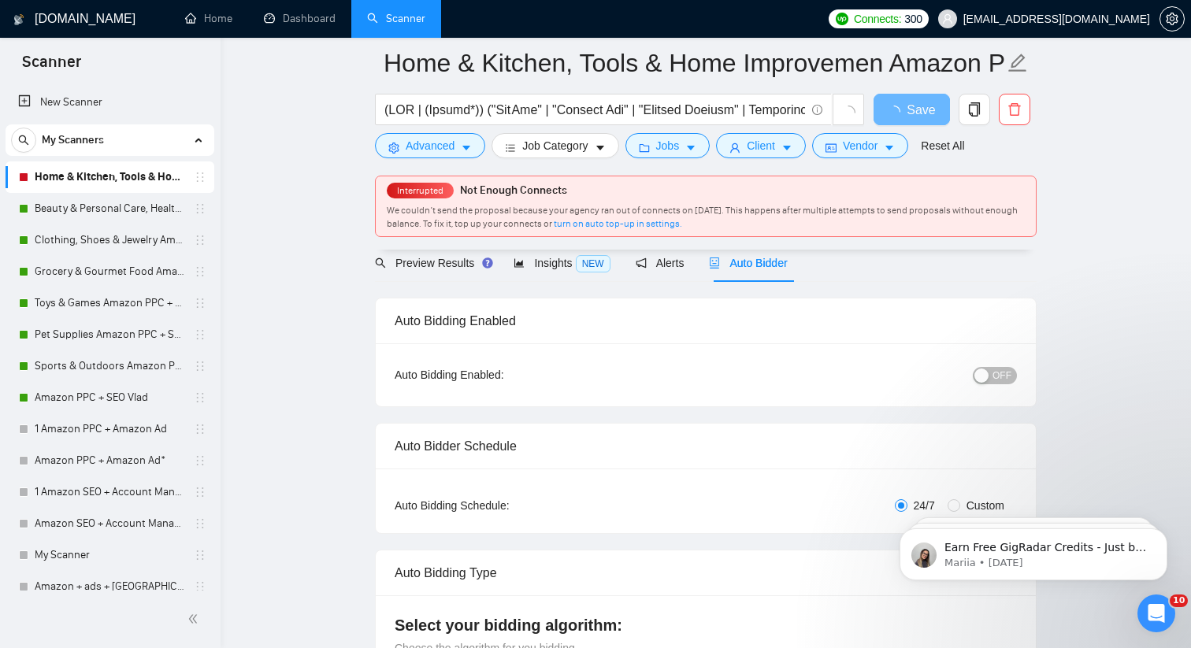
click at [988, 379] on div "button" at bounding box center [981, 376] width 14 height 14
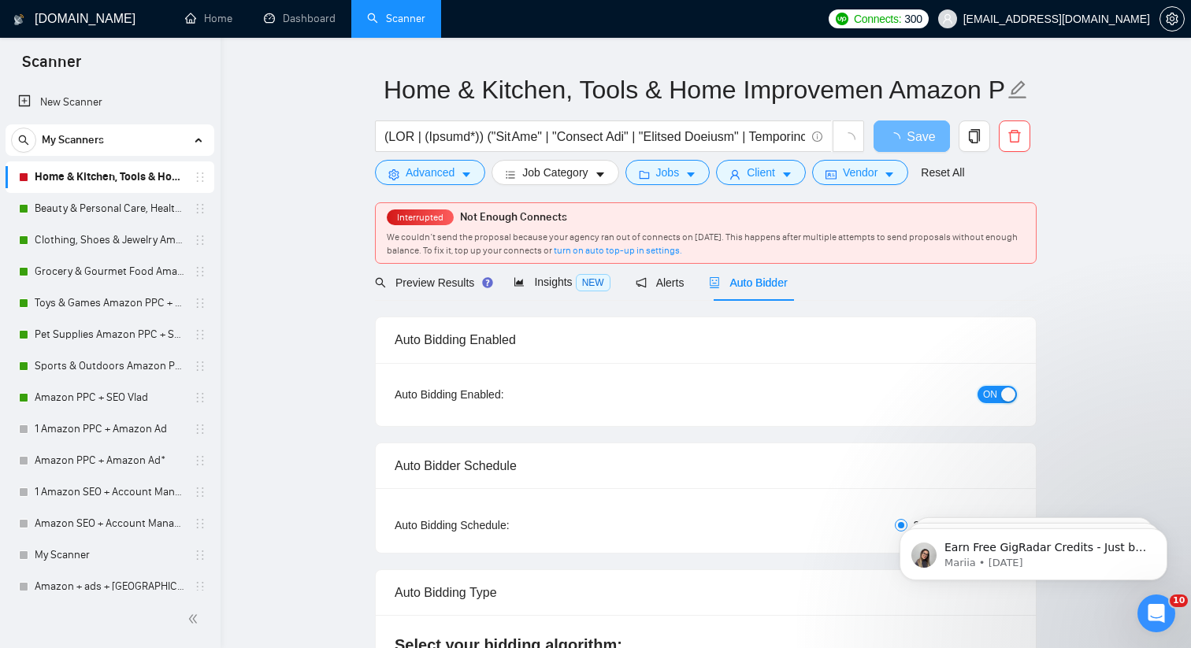
scroll to position [0, 0]
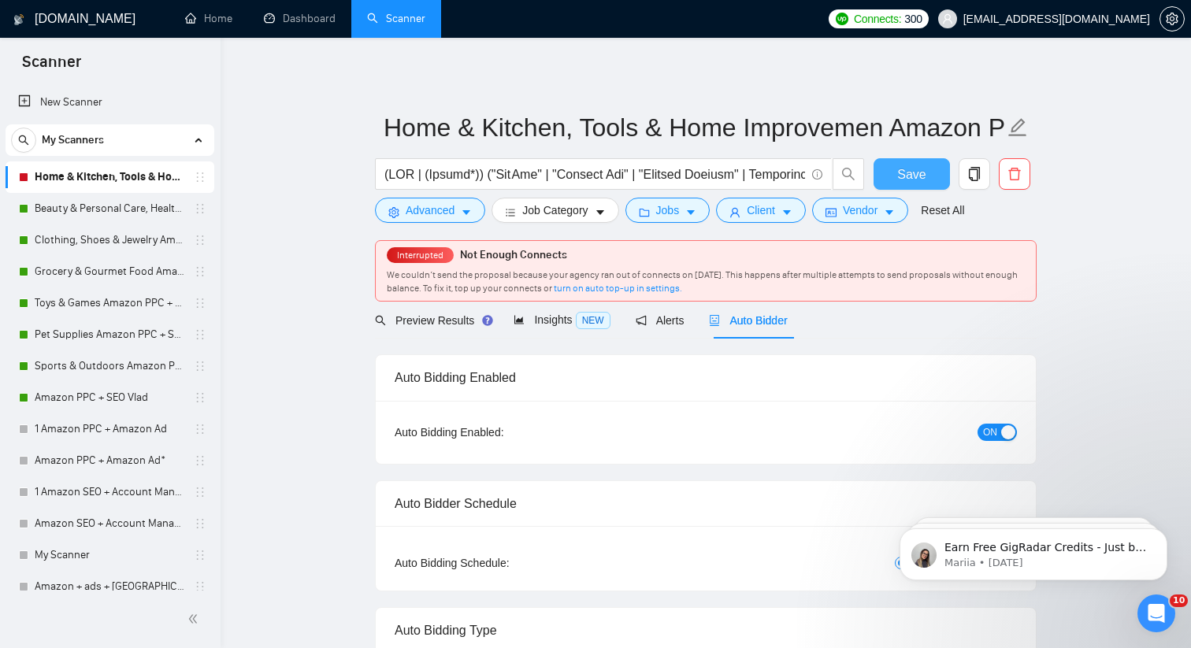
click at [907, 171] on span "Save" at bounding box center [911, 175] width 28 height 20
